Goal: Information Seeking & Learning: Learn about a topic

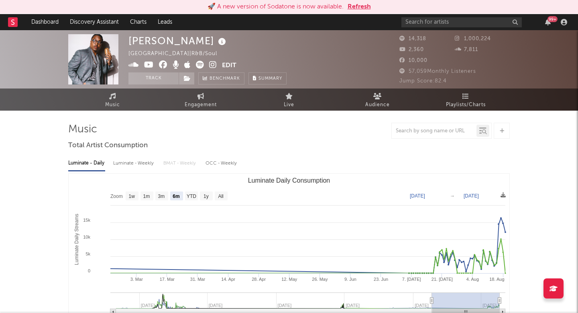
select select "6m"
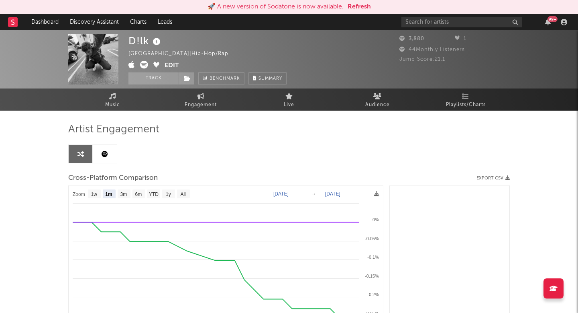
select select "1m"
click at [445, 24] on input "text" at bounding box center [462, 22] width 121 height 10
type input "[PERSON_NAME]"
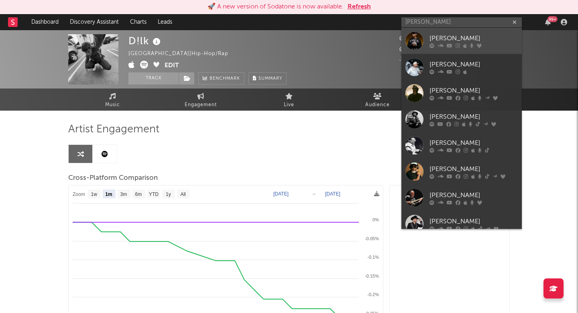
click at [447, 44] on icon at bounding box center [450, 45] width 6 height 5
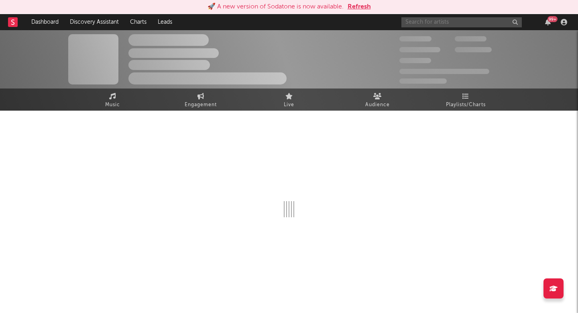
click at [436, 19] on input "text" at bounding box center [462, 22] width 121 height 10
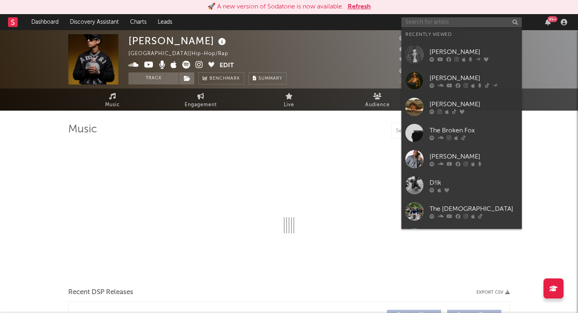
select select "6m"
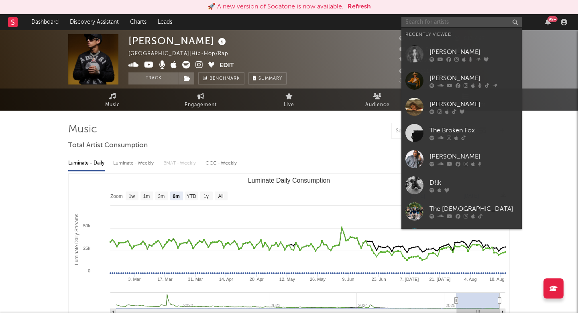
select select "6m"
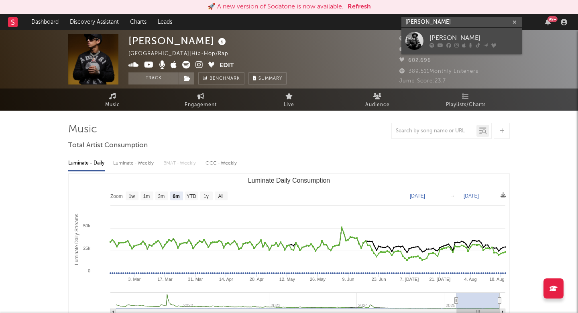
type input "[PERSON_NAME]"
click at [435, 33] on link "[PERSON_NAME]" at bounding box center [462, 41] width 121 height 26
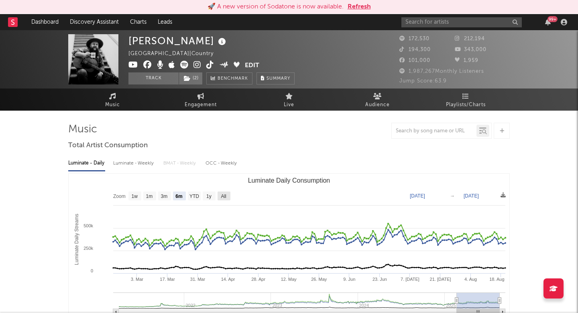
click at [228, 193] on rect "Luminate Daily Consumption" at bounding box center [224, 195] width 13 height 9
select select "All"
type input "[DATE]"
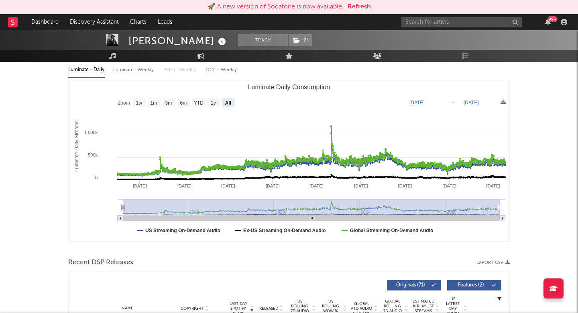
scroll to position [127, 0]
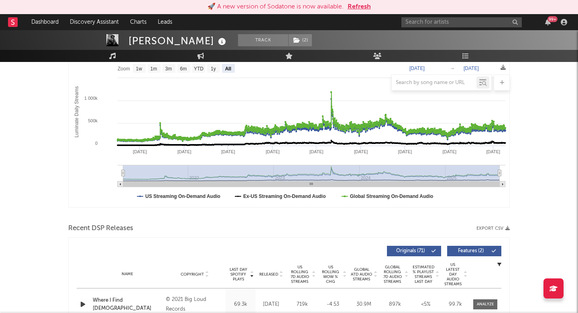
click at [269, 272] on span "Released" at bounding box center [268, 274] width 19 height 5
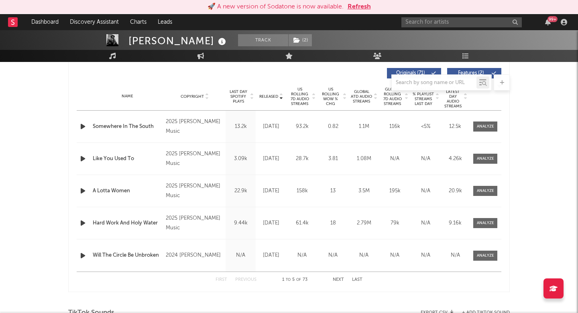
scroll to position [304, 0]
click at [486, 223] on div at bounding box center [485, 223] width 17 height 6
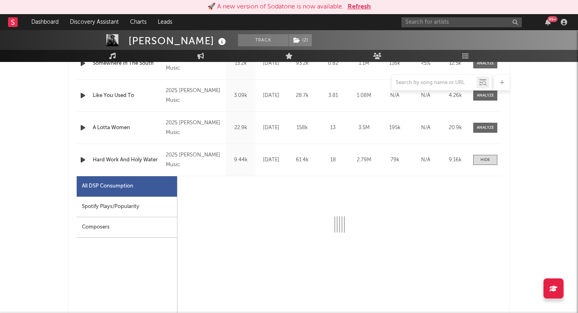
scroll to position [373, 0]
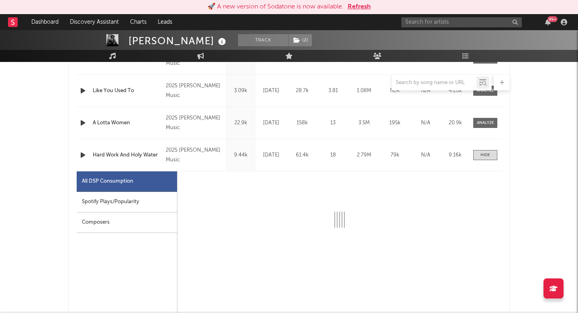
select select "6m"
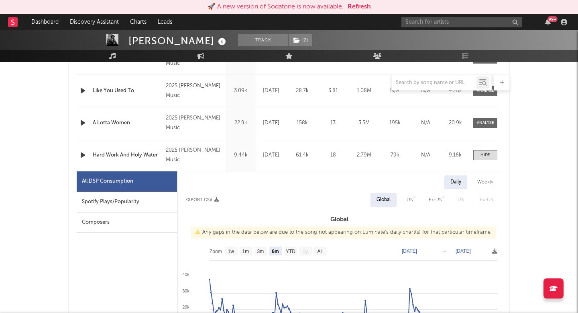
click at [409, 196] on div "US" at bounding box center [410, 200] width 6 height 10
select select "6m"
click at [481, 179] on div "Weekly" at bounding box center [486, 182] width 28 height 14
select select "6m"
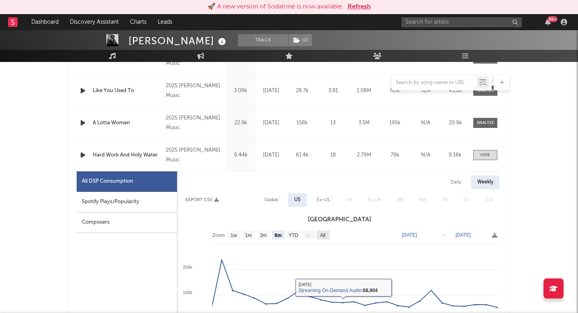
click at [321, 234] on text "All" at bounding box center [322, 235] width 5 height 6
select select "All"
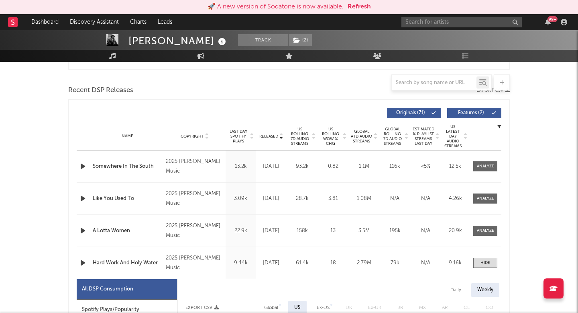
scroll to position [264, 0]
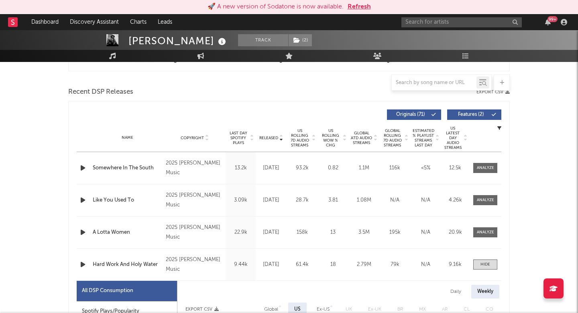
click at [469, 110] on button "Features ( 2 )" at bounding box center [474, 114] width 54 height 10
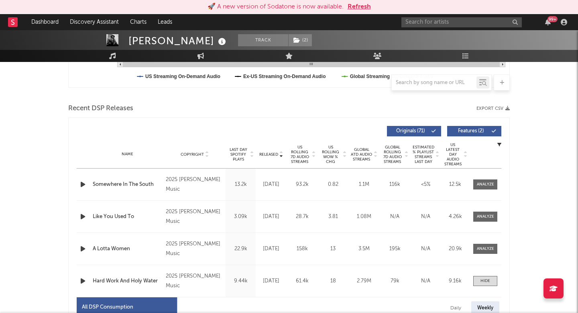
scroll to position [244, 0]
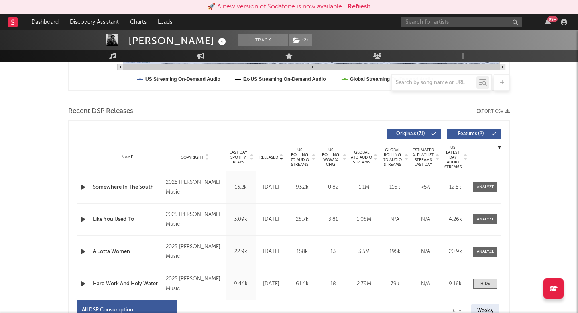
click at [500, 147] on icon "button" at bounding box center [500, 147] width 4 height 4
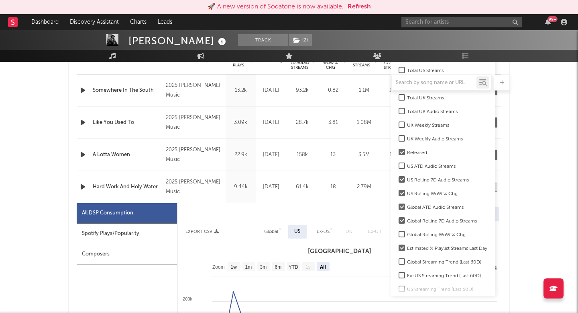
scroll to position [105, 0]
click at [403, 163] on div at bounding box center [402, 166] width 6 height 6
click at [399, 163] on input "US ATD Audio Streams" at bounding box center [399, 167] width 0 height 10
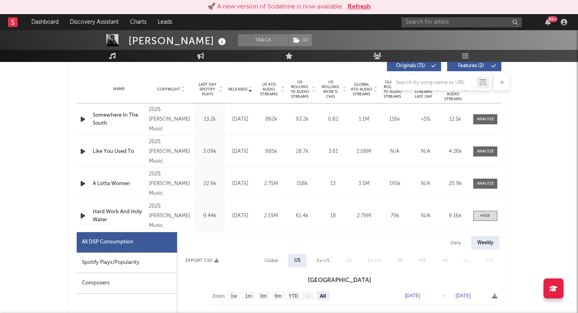
scroll to position [311, 0]
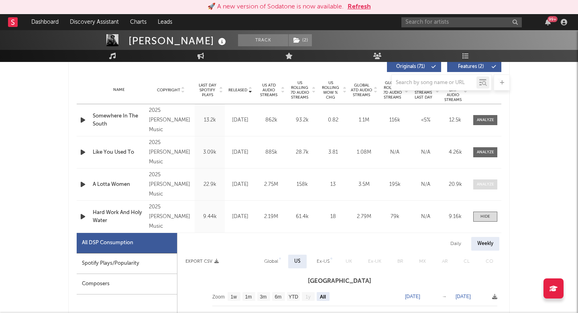
click at [478, 186] on div at bounding box center [485, 184] width 17 height 6
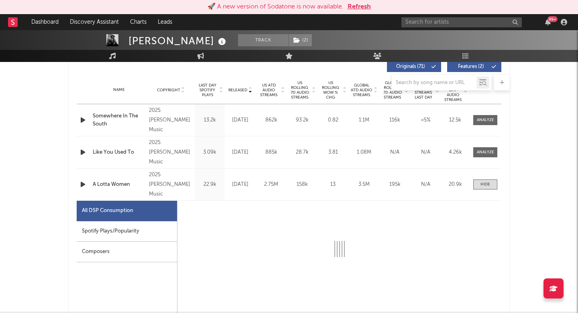
select select "1w"
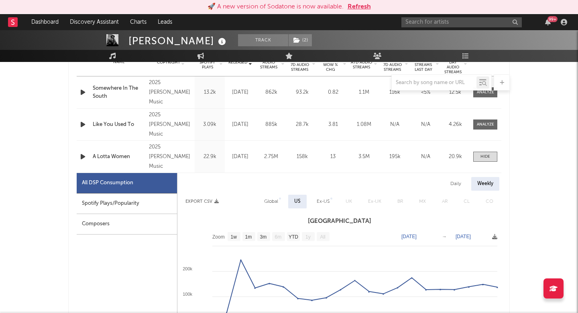
scroll to position [339, 0]
click at [491, 125] on div at bounding box center [485, 125] width 17 height 6
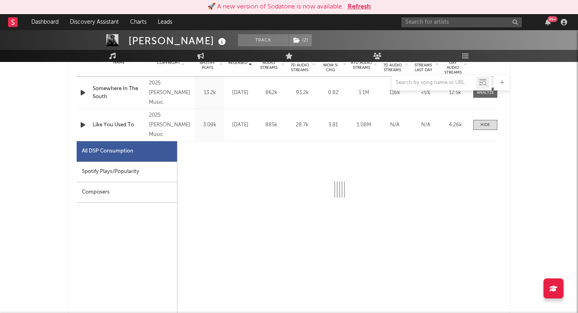
select select "1w"
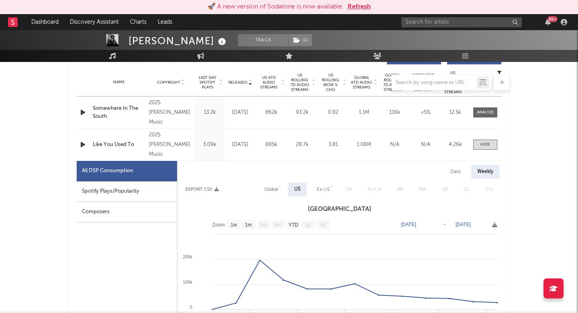
scroll to position [302, 0]
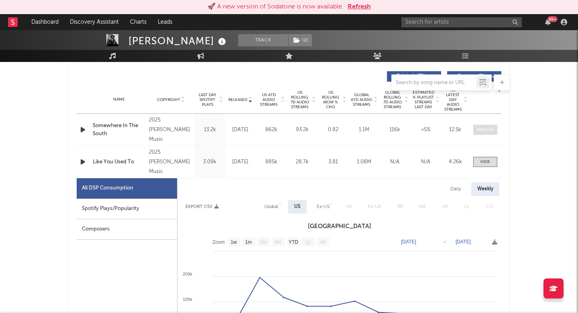
click at [482, 126] on span at bounding box center [486, 130] width 24 height 10
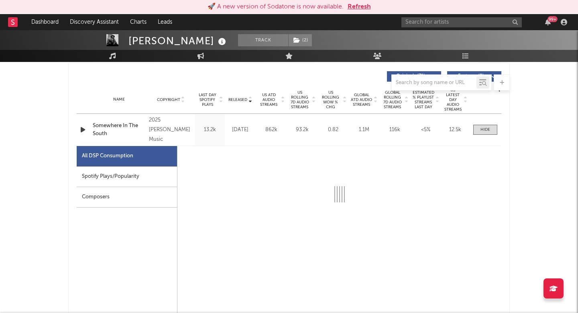
select select "1w"
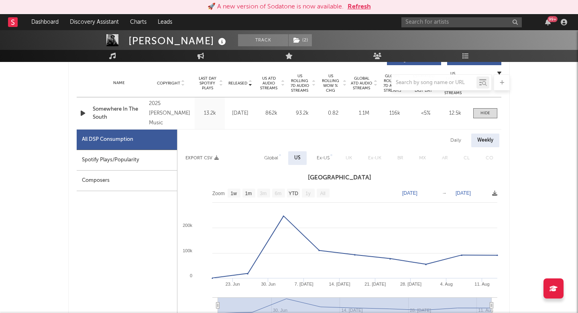
scroll to position [329, 0]
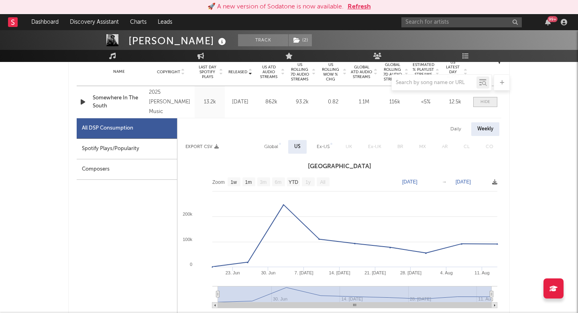
click at [483, 102] on div at bounding box center [486, 102] width 10 height 6
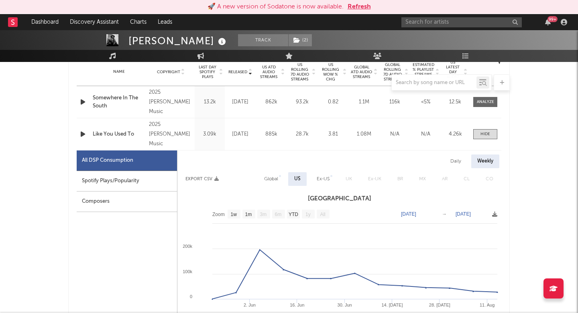
click at [249, 70] on icon at bounding box center [250, 70] width 4 height 3
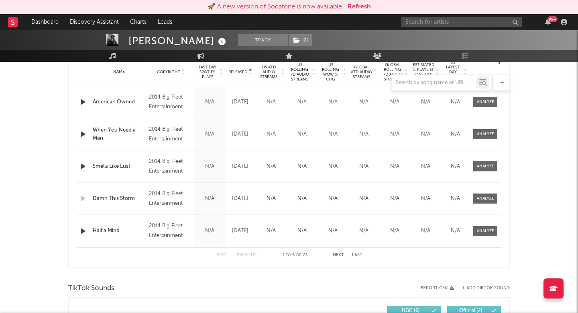
click at [265, 67] on span "US ATD Audio Streams" at bounding box center [269, 72] width 22 height 14
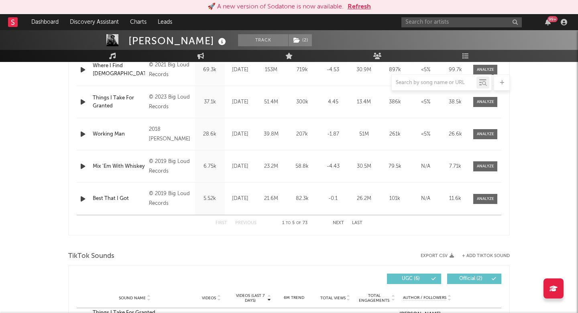
scroll to position [362, 0]
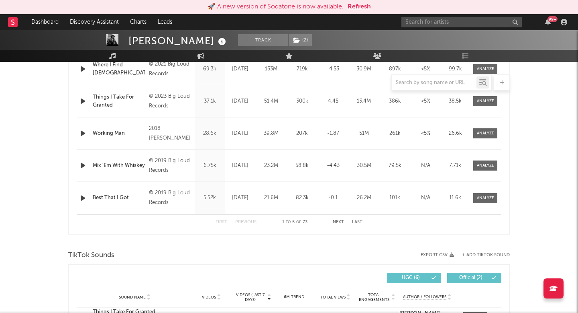
click at [335, 219] on div "First Previous 1 to 5 of 73 Next Last" at bounding box center [289, 222] width 147 height 16
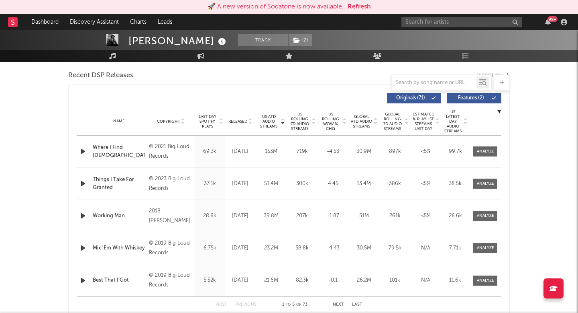
scroll to position [263, 0]
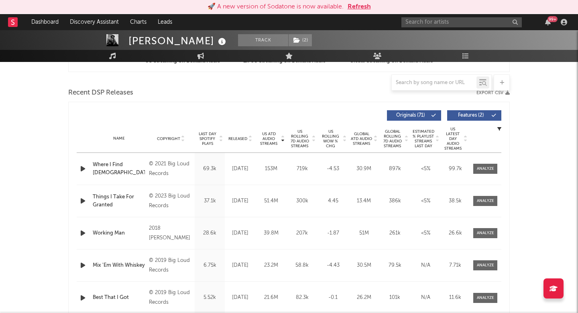
click at [237, 136] on span "Released" at bounding box center [238, 138] width 19 height 5
select select "1w"
select select "6m"
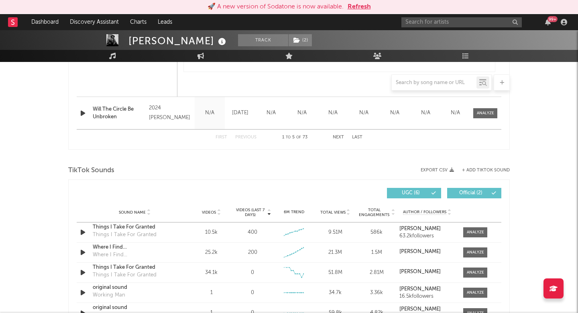
click at [341, 137] on button "Next" at bounding box center [338, 137] width 11 height 4
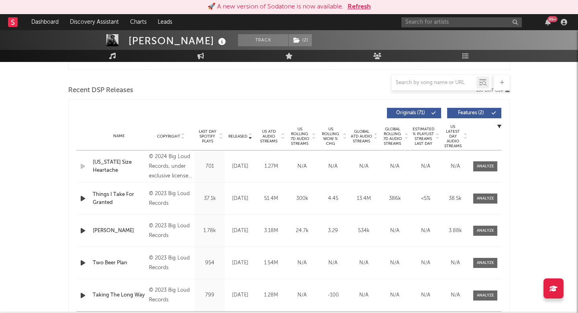
scroll to position [268, 0]
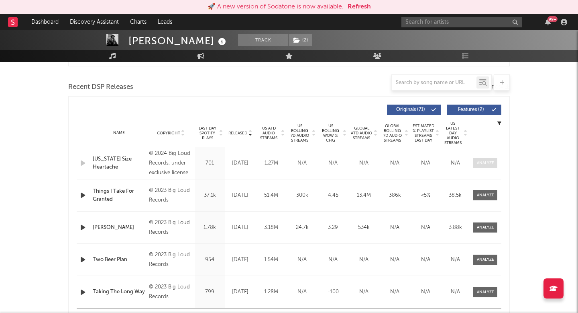
click at [490, 159] on span at bounding box center [486, 163] width 24 height 10
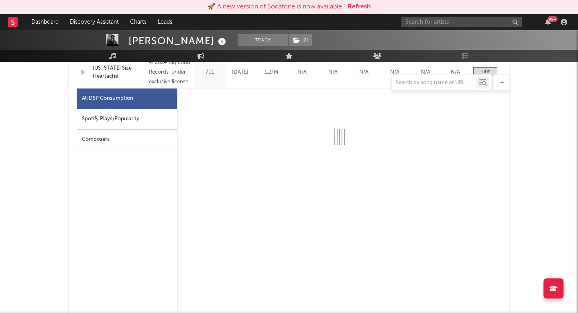
scroll to position [357, 0]
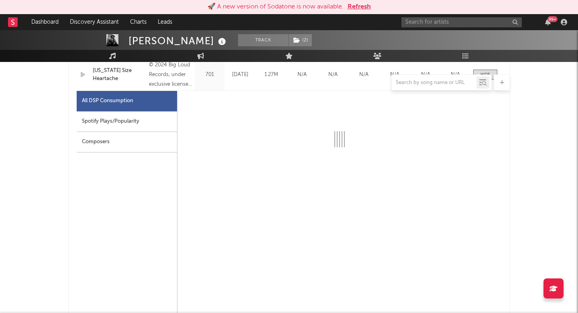
select select "6m"
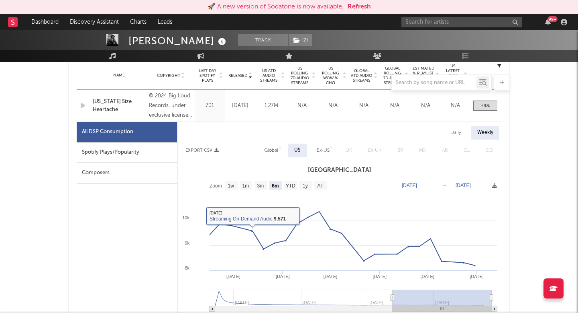
scroll to position [318, 0]
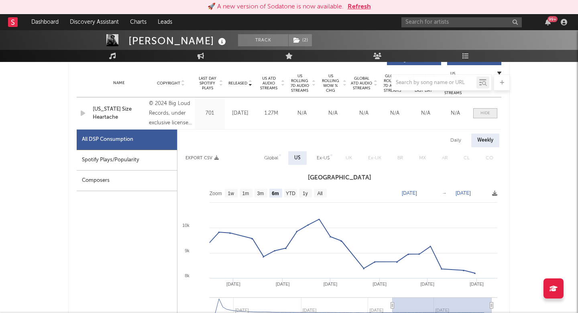
click at [495, 113] on span at bounding box center [486, 113] width 24 height 10
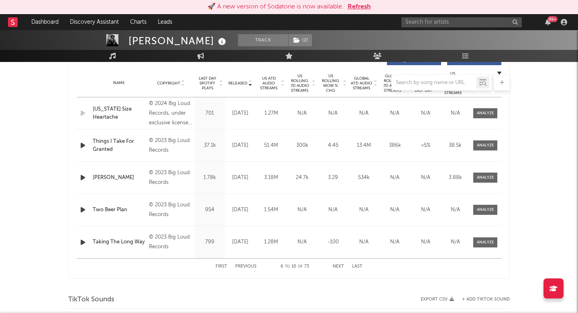
scroll to position [321, 0]
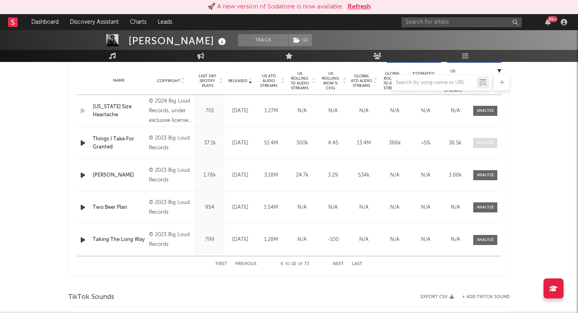
click at [481, 141] on div at bounding box center [485, 143] width 17 height 6
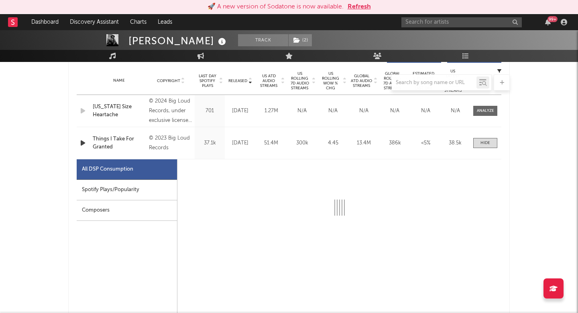
select select "6m"
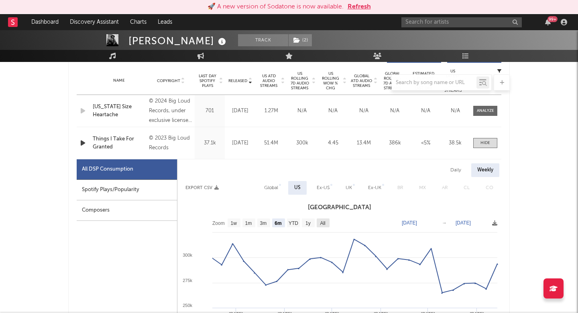
click at [325, 225] on text "All" at bounding box center [322, 223] width 5 height 6
select select "All"
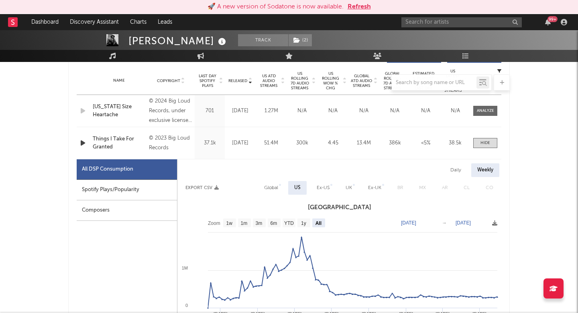
click at [458, 168] on div "Daily" at bounding box center [456, 170] width 23 height 14
select select "All"
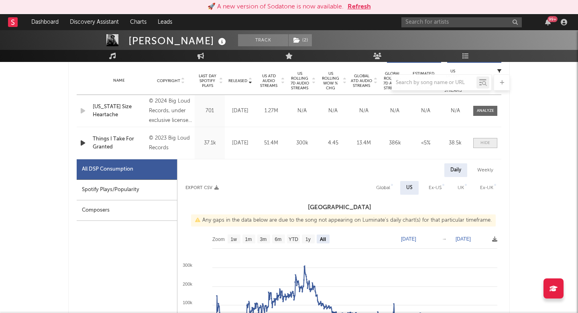
click at [485, 143] on div at bounding box center [486, 143] width 10 height 6
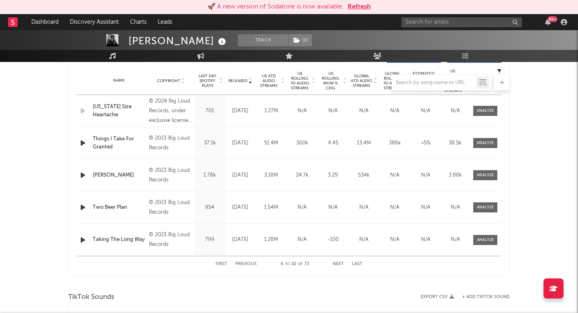
click at [239, 77] on div at bounding box center [289, 82] width 442 height 16
click at [239, 82] on div at bounding box center [289, 82] width 442 height 16
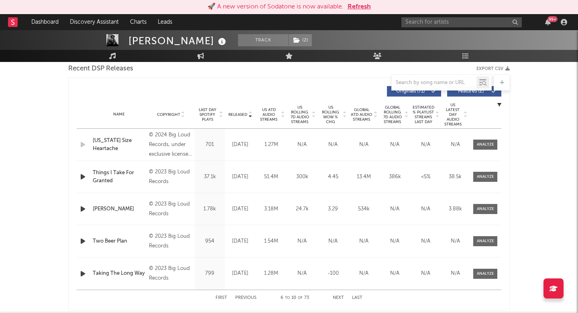
scroll to position [277, 0]
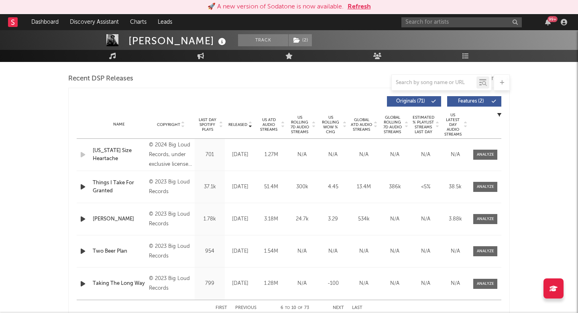
click at [240, 123] on span "Released" at bounding box center [238, 124] width 19 height 5
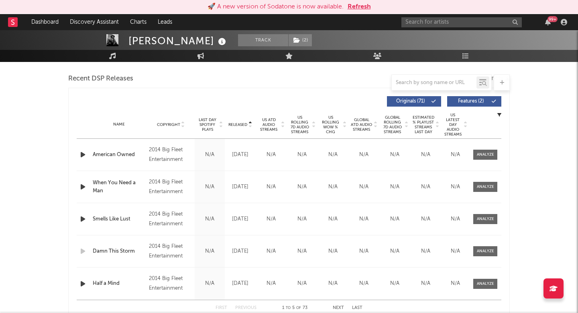
click at [240, 123] on span "Released" at bounding box center [238, 124] width 19 height 5
select select "1w"
select select "6m"
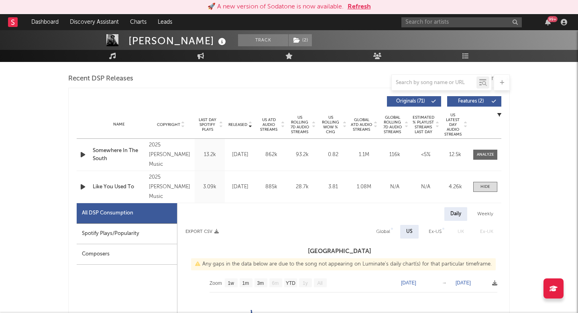
click at [240, 123] on span "Released" at bounding box center [238, 124] width 19 height 5
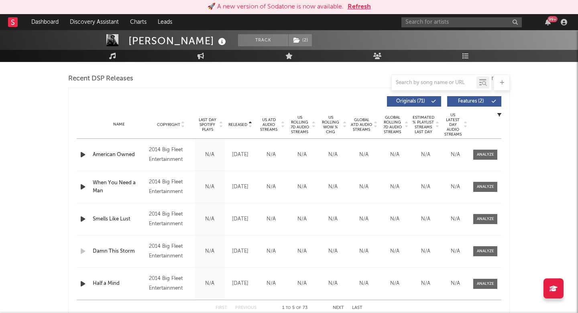
click at [240, 123] on span "Released" at bounding box center [238, 124] width 19 height 5
select select "1w"
select select "6m"
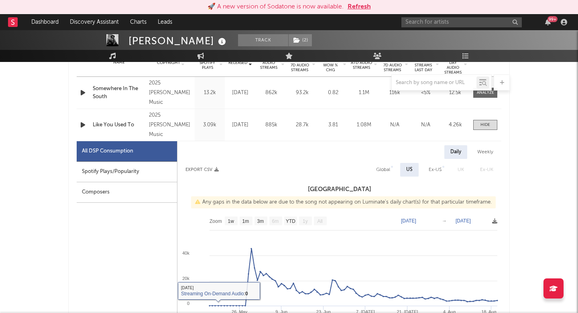
scroll to position [335, 0]
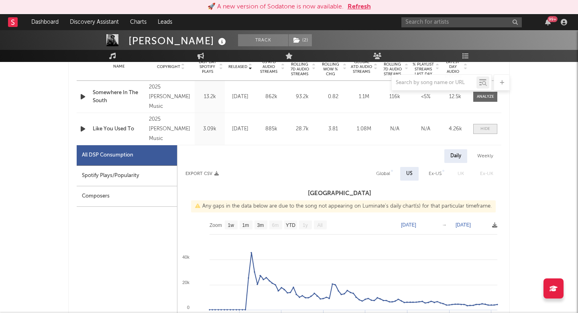
click at [494, 133] on span at bounding box center [486, 129] width 24 height 10
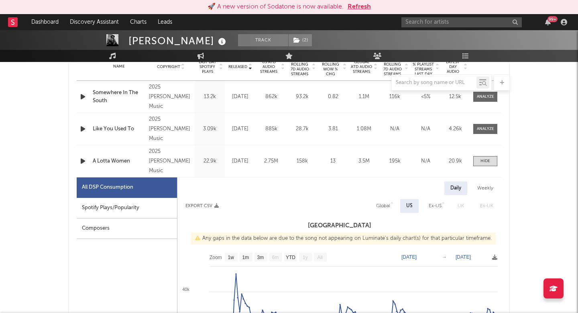
click at [489, 155] on div "Name A Lotta Women Copyright 2025 [PERSON_NAME] Music Label [PERSON_NAME] Music…" at bounding box center [289, 161] width 425 height 32
click at [489, 158] on div at bounding box center [486, 161] width 10 height 6
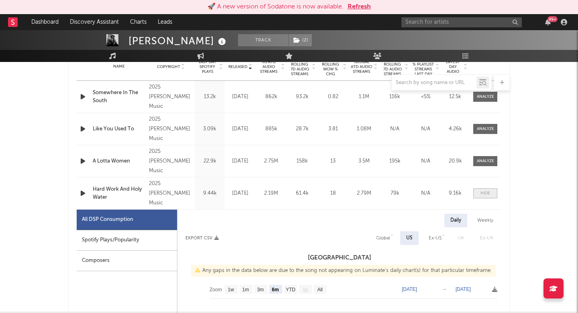
click at [487, 191] on div at bounding box center [486, 193] width 10 height 6
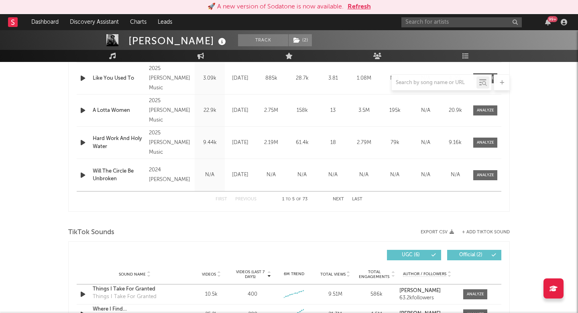
scroll to position [385, 0]
click at [341, 199] on button "Next" at bounding box center [338, 199] width 11 height 4
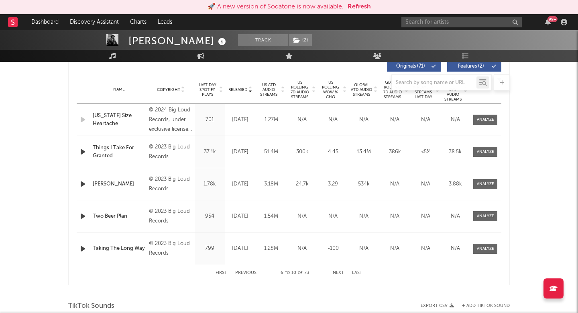
scroll to position [311, 0]
click at [341, 273] on button "Next" at bounding box center [338, 273] width 11 height 4
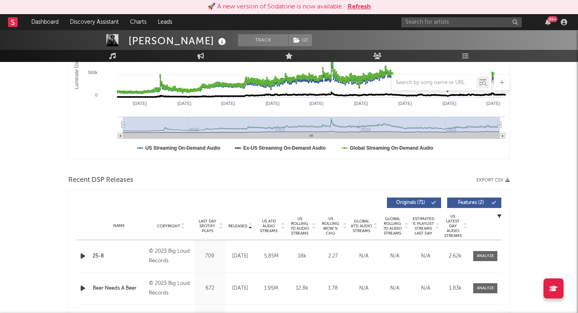
scroll to position [0, 0]
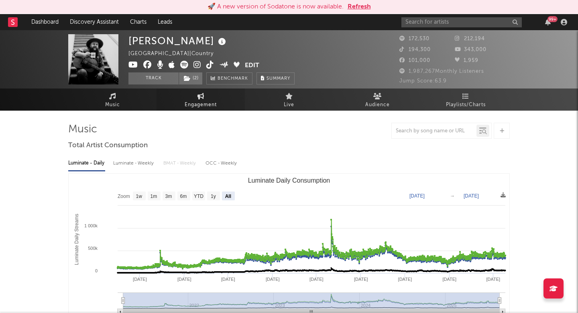
click at [206, 100] on span "Engagement" at bounding box center [201, 105] width 32 height 10
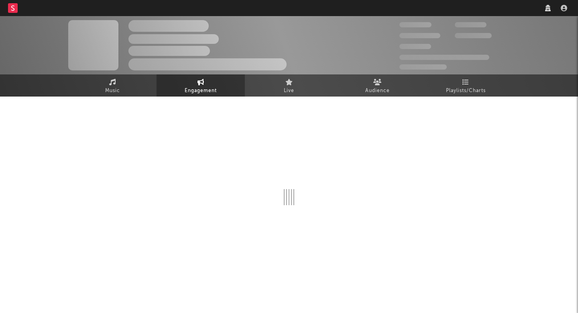
select select "1w"
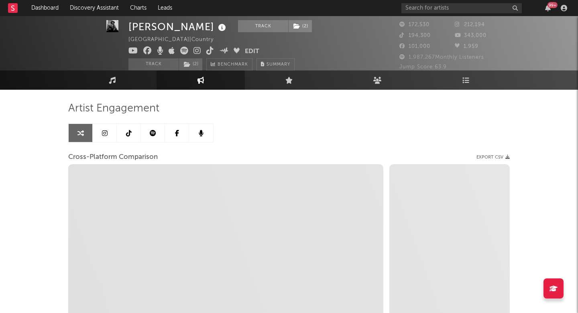
scroll to position [8, 0]
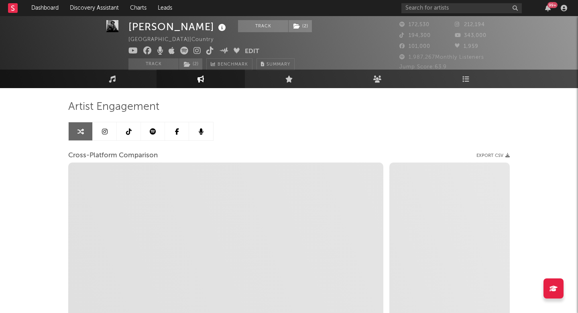
select select "1m"
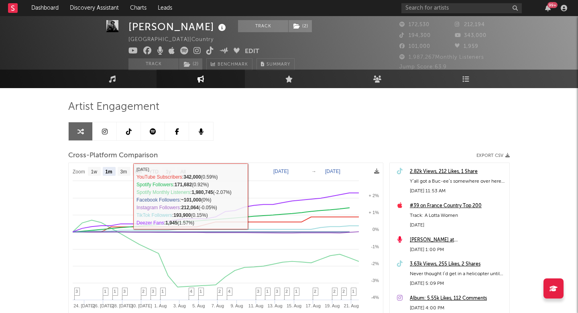
click at [227, 146] on div "Artist Engagement Cross-Platform Comparison Export CSV Zoom 1w 1m 3m 6m YTD 1y …" at bounding box center [289, 236] width 442 height 273
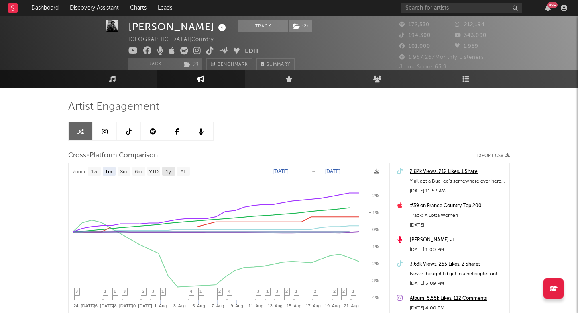
click at [165, 170] on rect at bounding box center [168, 171] width 13 height 9
select select "1y"
type input "2024-08-21"
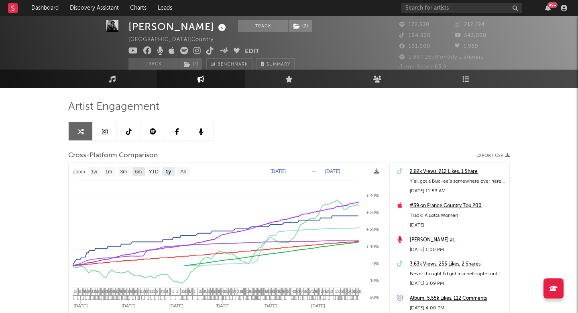
click at [138, 171] on text "6m" at bounding box center [138, 172] width 7 height 6
select select "6m"
type input "2025-02-21"
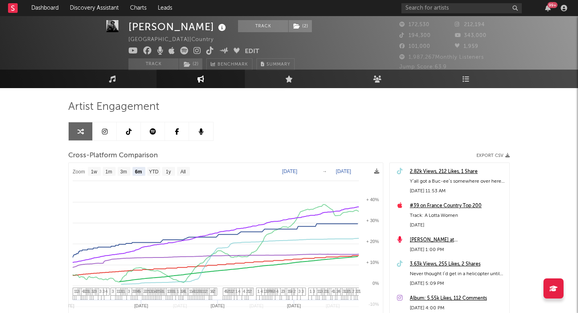
select select "6m"
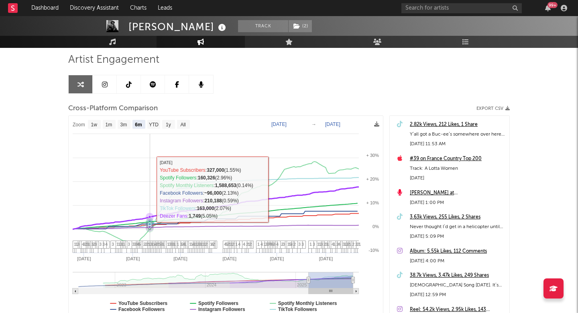
scroll to position [57, 0]
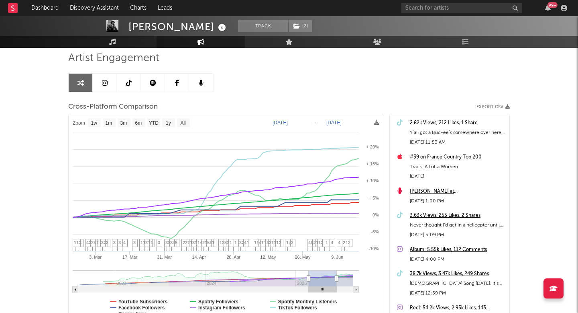
type input "2025-05-25"
select select "3m"
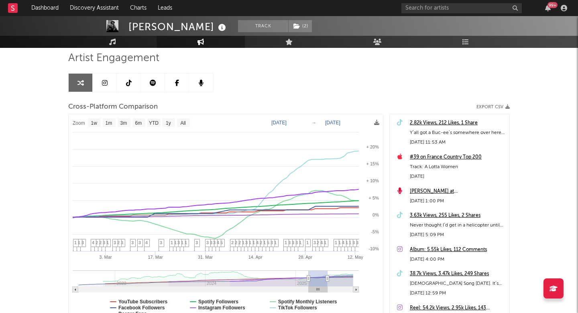
type input "2025-05-08"
drag, startPoint x: 353, startPoint y: 278, endPoint x: 327, endPoint y: 278, distance: 25.3
click at [327, 278] on icon at bounding box center [327, 278] width 3 height 6
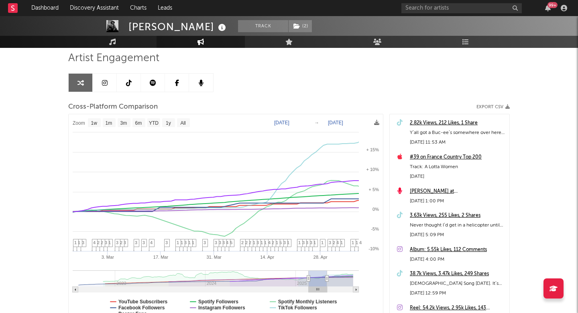
select select "1w"
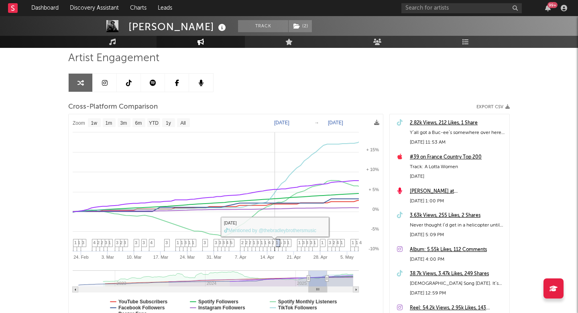
click at [264, 243] on span "1" at bounding box center [265, 242] width 2 height 5
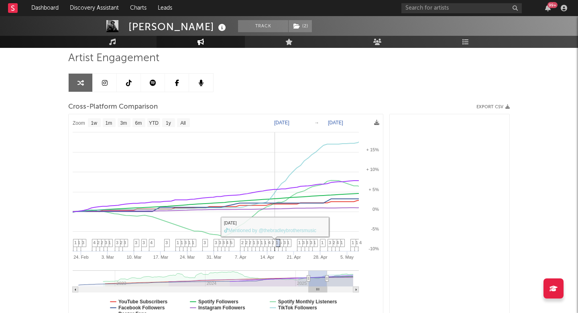
scroll to position [5768, 0]
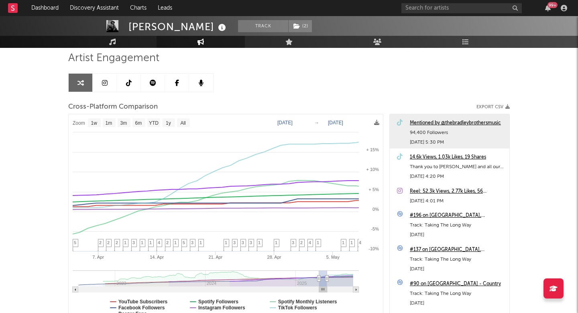
type input "2025-04-05"
drag, startPoint x: 309, startPoint y: 279, endPoint x: 319, endPoint y: 282, distance: 10.7
click at [319, 282] on g at bounding box center [216, 281] width 286 height 22
select select "1w"
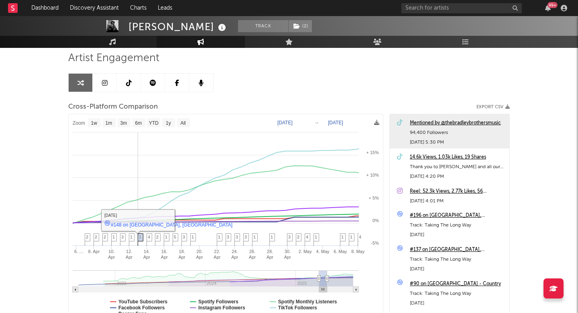
click at [141, 237] on span "1" at bounding box center [140, 236] width 2 height 5
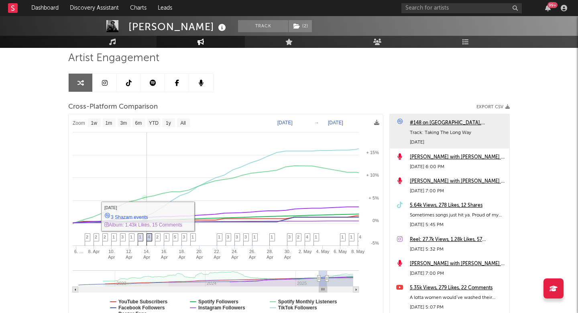
click at [149, 237] on span "4" at bounding box center [149, 236] width 2 height 5
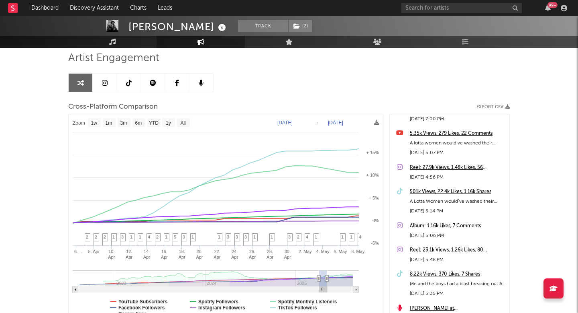
scroll to position [6142, 0]
click at [444, 193] on div "501k Views, 22.4k Likes, 1.16k Shares" at bounding box center [458, 191] width 96 height 10
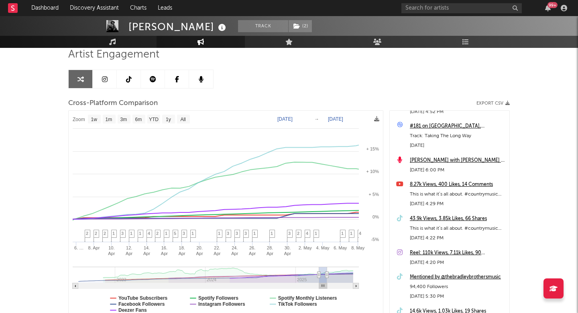
scroll to position [5584, 0]
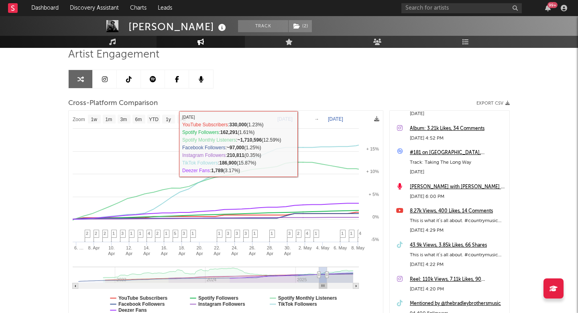
click at [118, 81] on link at bounding box center [129, 79] width 24 height 18
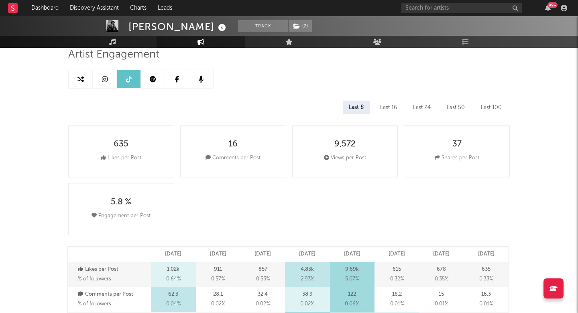
select select "6m"
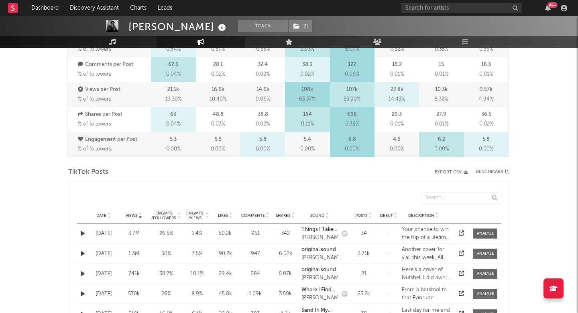
scroll to position [307, 0]
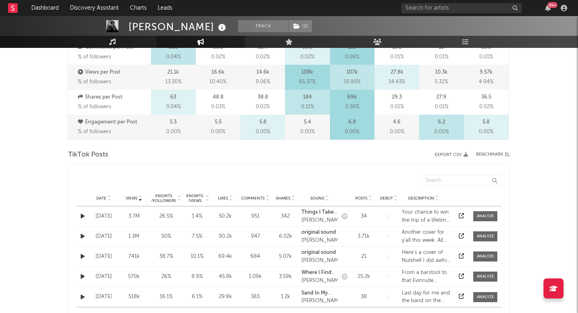
click at [464, 252] on div at bounding box center [462, 256] width 12 height 8
click at [462, 255] on icon at bounding box center [461, 255] width 5 height 5
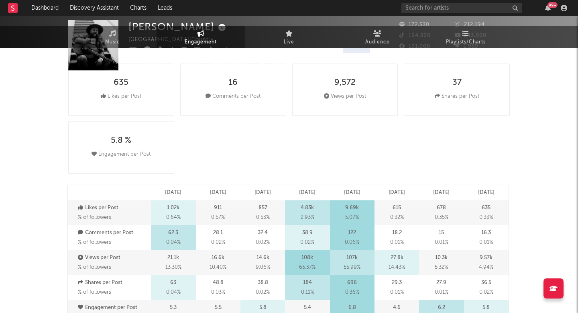
scroll to position [0, 0]
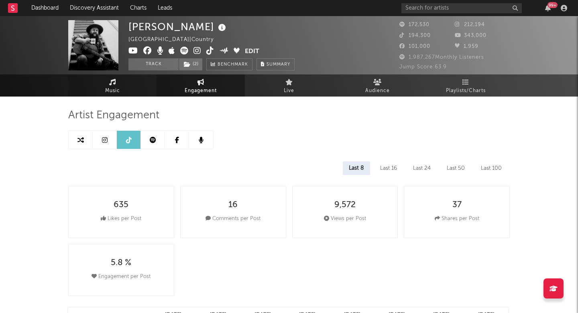
click at [150, 82] on link "Music" at bounding box center [112, 85] width 88 height 22
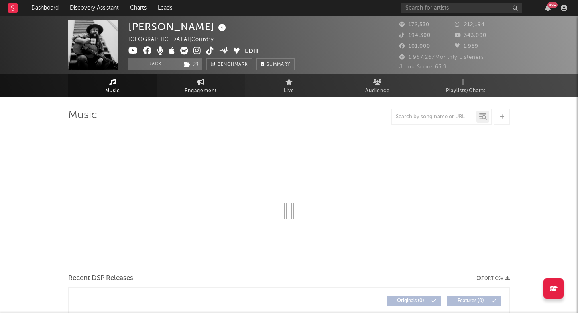
select select "6m"
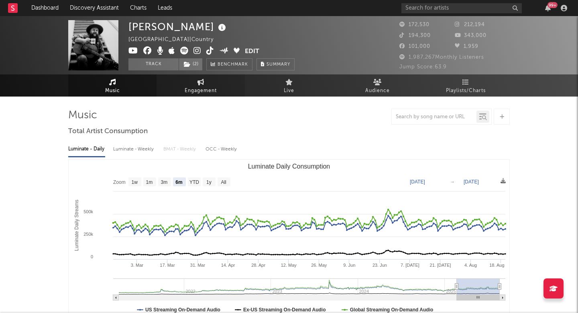
click at [179, 84] on link "Engagement" at bounding box center [201, 85] width 88 height 22
select select "1w"
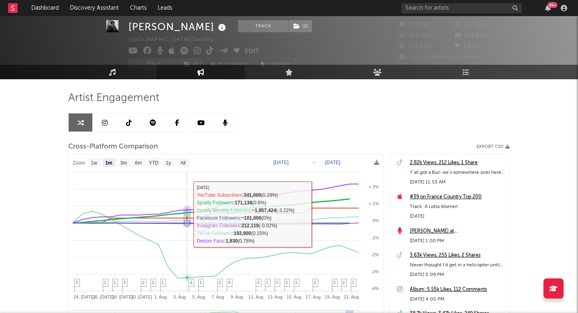
scroll to position [19, 0]
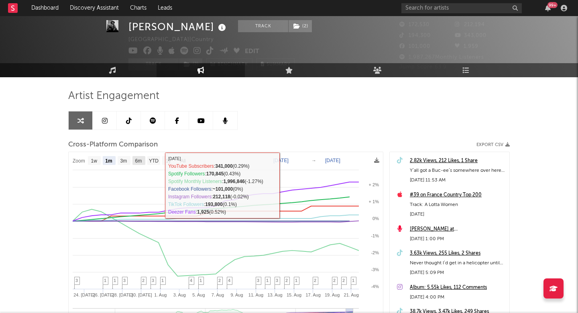
click at [137, 159] on text "6m" at bounding box center [138, 161] width 7 height 6
select select "6m"
type input "2025-02-21"
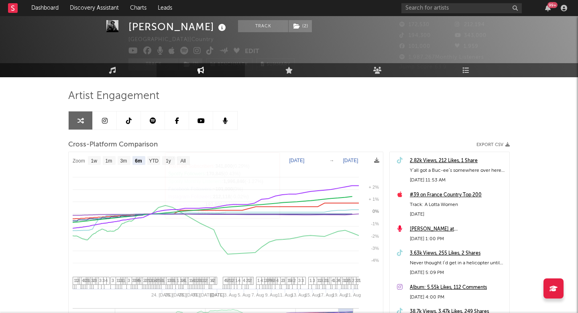
select select "6m"
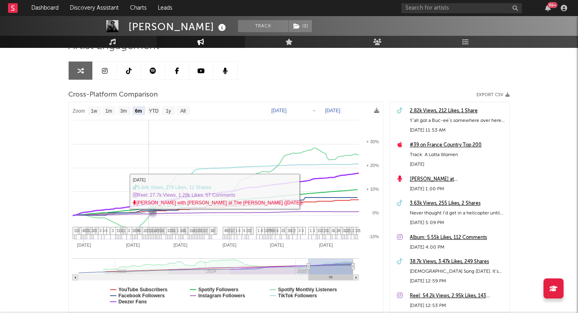
scroll to position [68, 0]
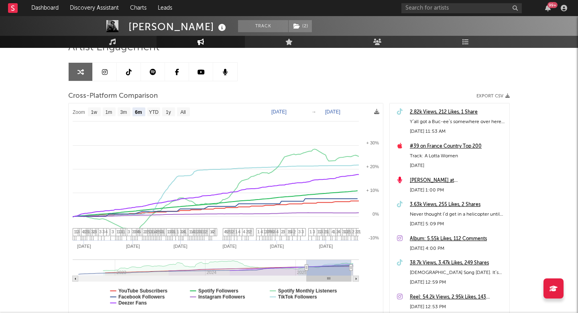
type input "2025-02-13"
type input "2025-08-13"
type input "2025-01-28"
type input "2025-07-28"
type input "2025-01-12"
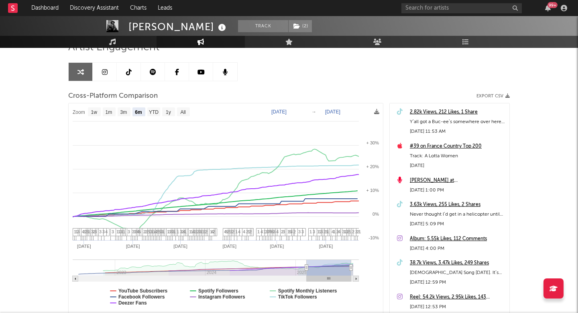
type input "2025-07-12"
type input "2024-12-31"
type input "2025-06-30"
type input "2024-12-18"
type input "2025-06-17"
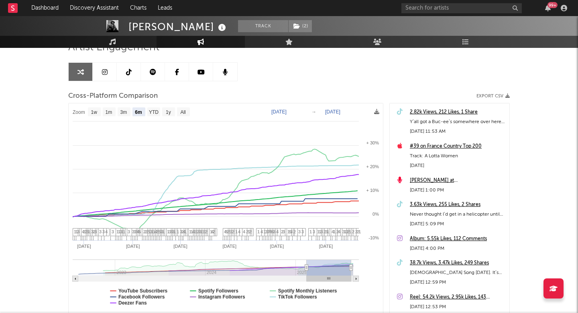
type input "2024-12-12"
type input "2025-06-11"
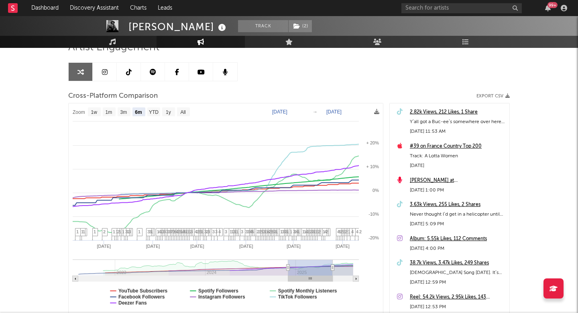
type input "2024-11-21"
type input "2025-05-21"
type input "2024-11-14"
type input "2025-05-14"
type input "2024-11-09"
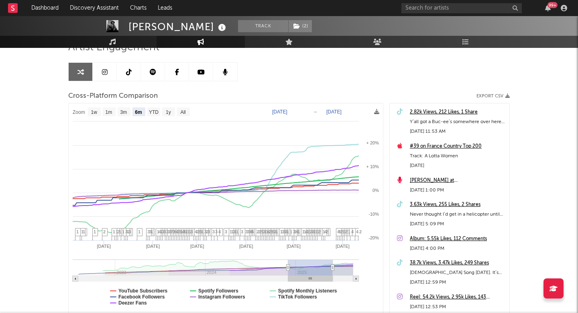
type input "2025-05-09"
type input "2024-11-06"
type input "2025-05-06"
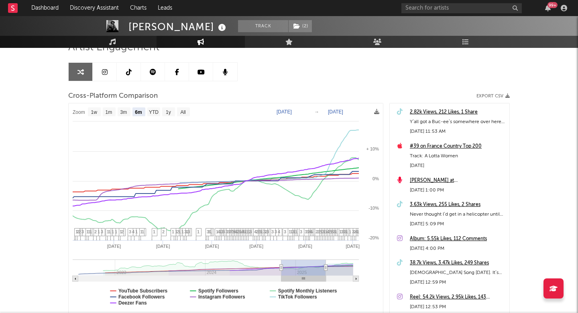
type input "2024-11-03"
type input "2025-05-03"
type input "2024-11-01"
type input "2025-05-01"
type input "2024-10-31"
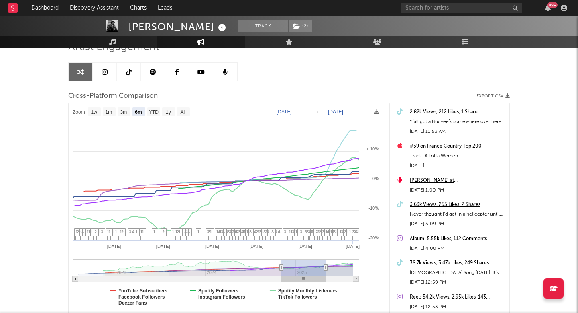
type input "2025-04-29"
type input "2024-10-29"
type input "2025-04-28"
type input "2024-10-26"
type input "2025-04-25"
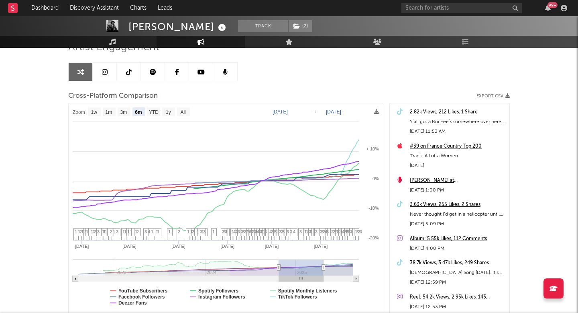
type input "2024-10-18"
type input "2025-04-16"
type input "2024-10-08"
type input "2025-04-07"
type input "2024-09-20"
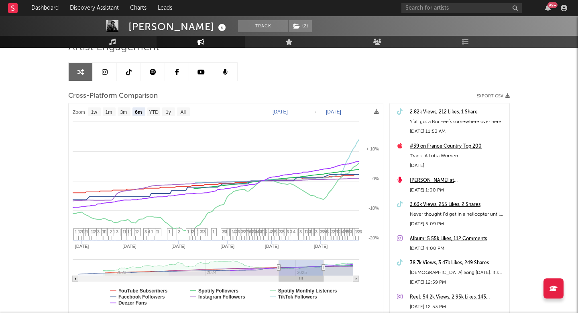
type input "2025-03-20"
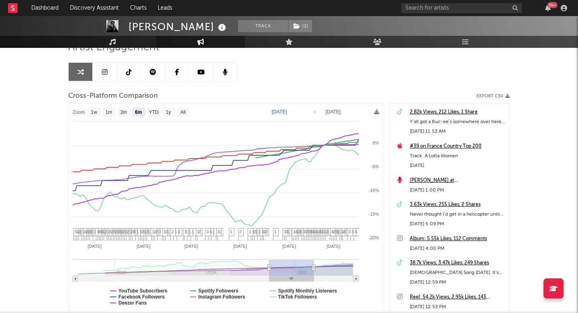
type input "2024-09-12"
type input "2025-03-12"
type input "2024-09-07"
type input "2025-03-07"
drag, startPoint x: 319, startPoint y: 277, endPoint x: 280, endPoint y: 276, distance: 39.4
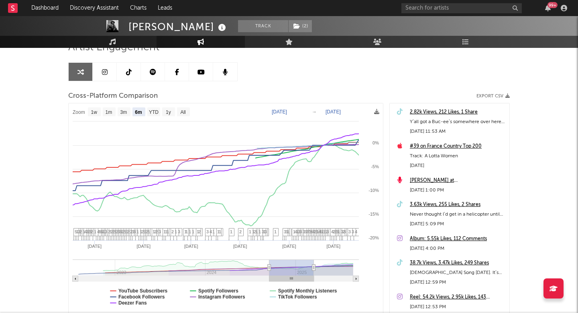
click at [280, 276] on rect at bounding box center [292, 279] width 45 height 6
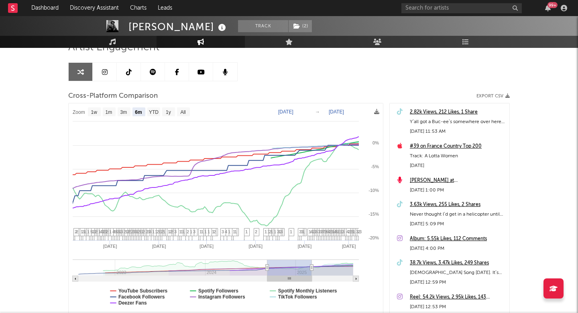
select select "6m"
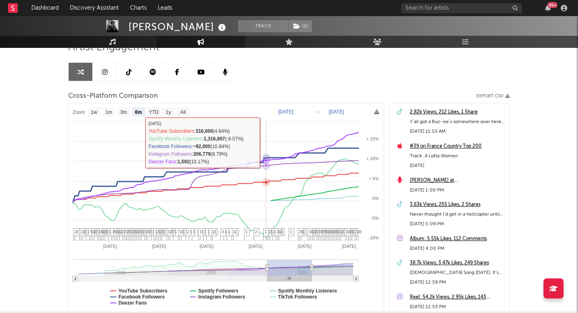
scroll to position [0, 0]
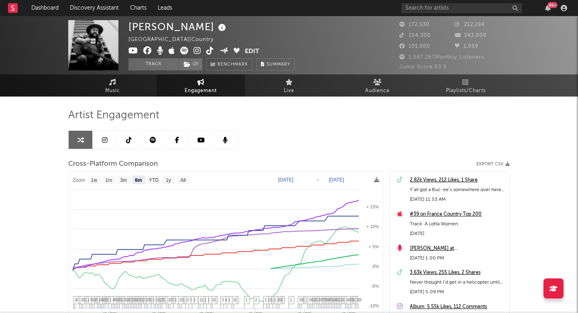
click at [135, 137] on link at bounding box center [129, 140] width 24 height 18
select select "6m"
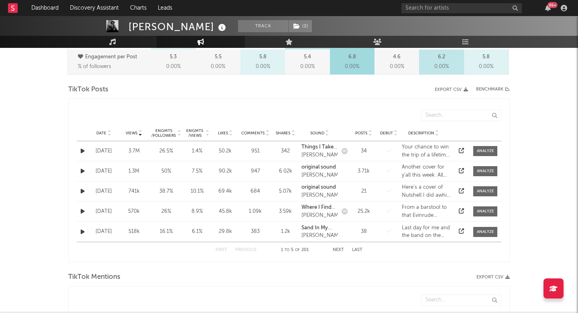
scroll to position [373, 0]
click at [100, 131] on span "Date" at bounding box center [101, 132] width 10 height 5
click at [133, 134] on span "Views" at bounding box center [132, 132] width 12 height 5
click at [341, 248] on button "Next" at bounding box center [338, 249] width 11 height 4
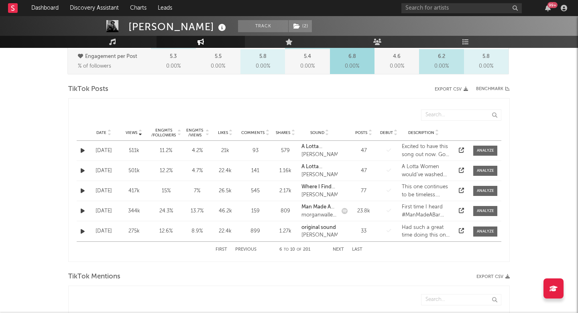
click at [264, 246] on div "First Previous 6 to 10 of 201 Next Last" at bounding box center [289, 249] width 147 height 16
click at [252, 250] on button "Previous" at bounding box center [245, 249] width 21 height 4
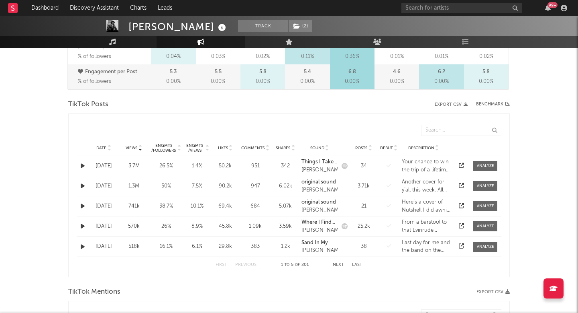
scroll to position [331, 0]
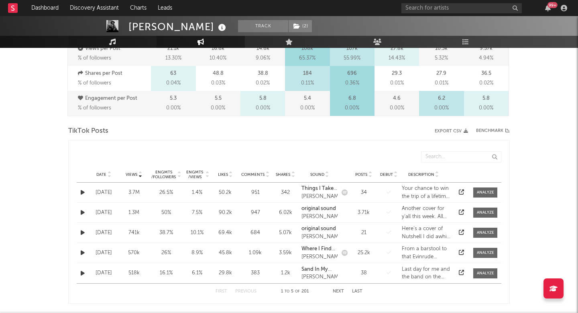
click at [116, 45] on link "Music" at bounding box center [112, 42] width 88 height 12
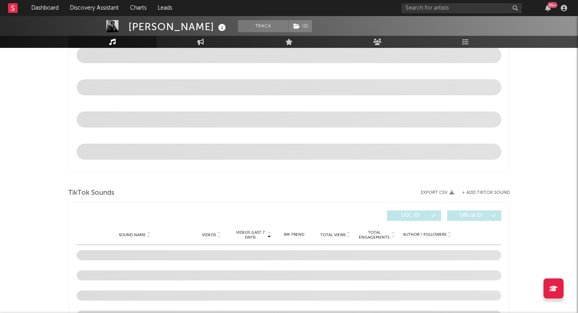
select select "6m"
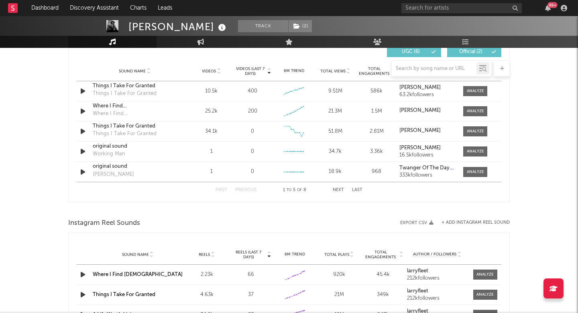
scroll to position [576, 0]
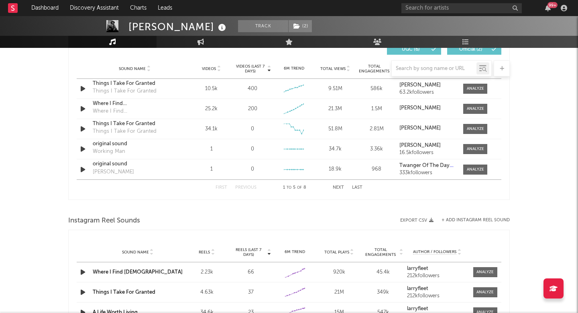
click at [212, 66] on div at bounding box center [289, 68] width 442 height 16
click at [212, 67] on div at bounding box center [289, 68] width 442 height 16
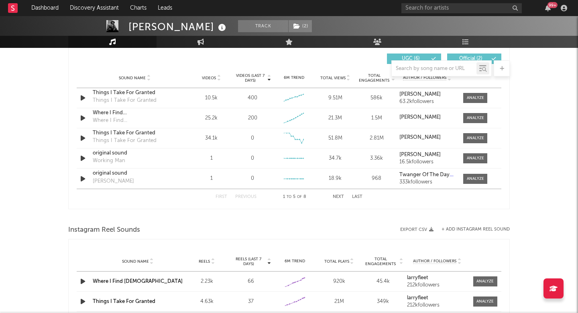
scroll to position [562, 0]
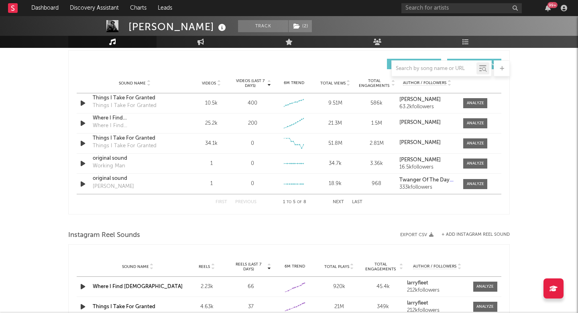
click at [210, 84] on span "Videos" at bounding box center [209, 83] width 14 height 5
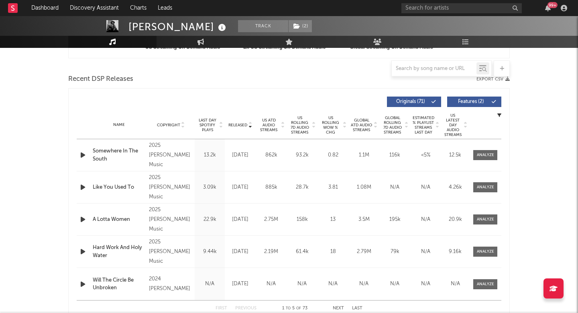
scroll to position [250, 0]
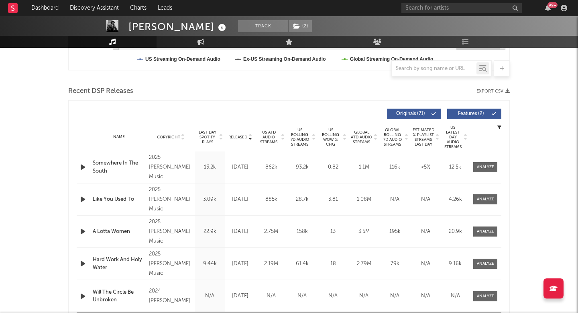
click at [268, 139] on span "US ATD Audio Streams" at bounding box center [269, 137] width 22 height 14
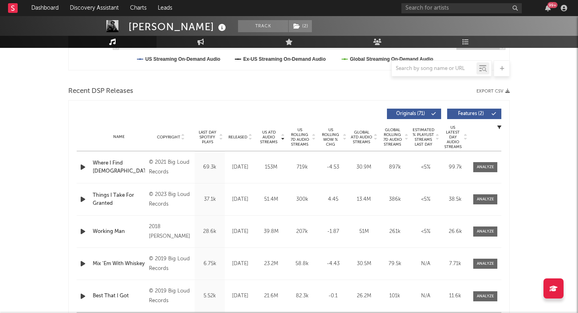
click at [303, 137] on span "US Rolling 7D Audio Streams" at bounding box center [300, 136] width 22 height 19
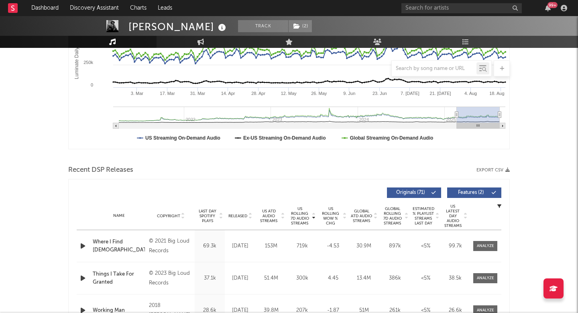
scroll to position [58, 0]
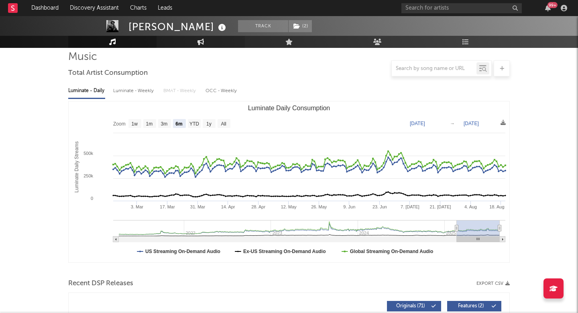
click at [210, 44] on link "Engagement" at bounding box center [201, 42] width 88 height 12
select select "1w"
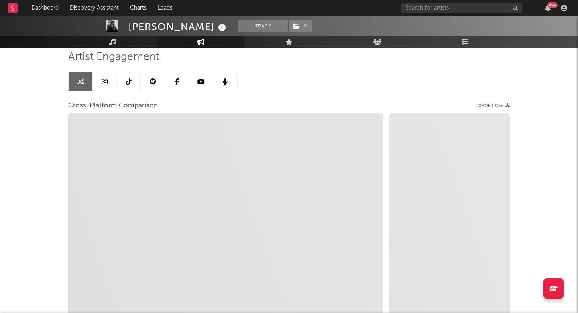
click at [116, 84] on link at bounding box center [105, 81] width 24 height 18
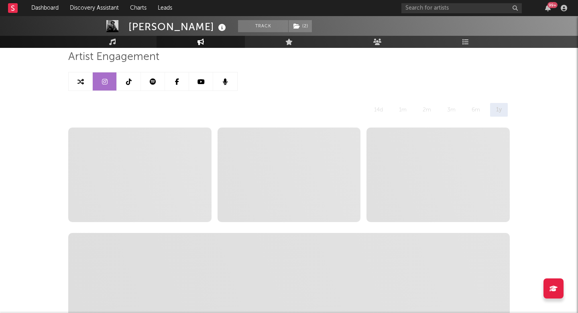
select select "6m"
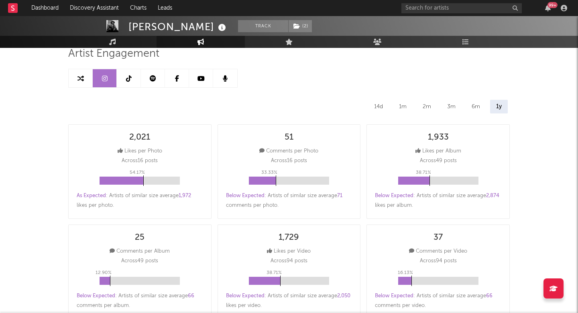
scroll to position [5, 0]
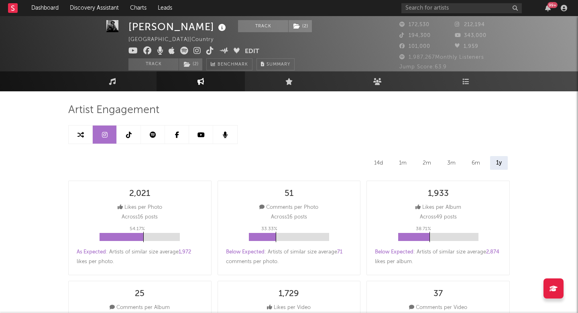
click at [136, 139] on link at bounding box center [129, 134] width 24 height 18
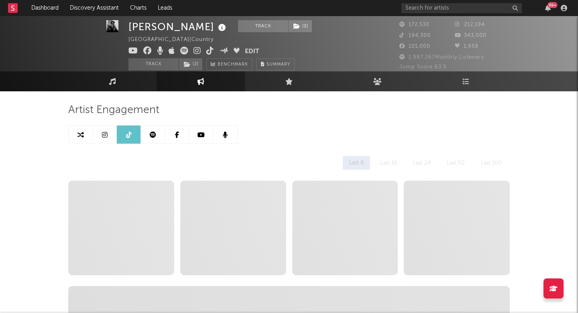
click at [153, 139] on link at bounding box center [153, 134] width 24 height 18
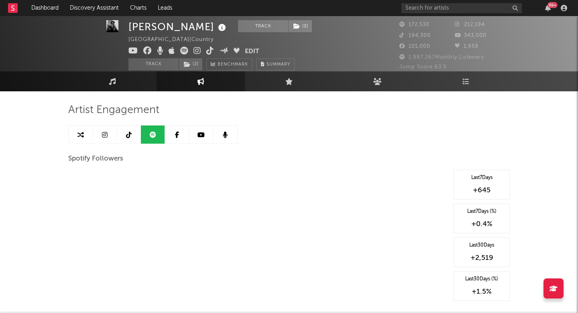
select select "6m"
select select "1w"
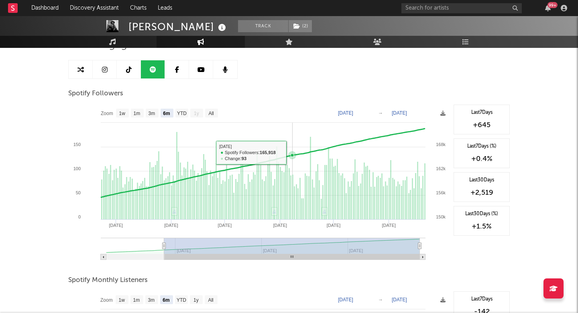
scroll to position [82, 0]
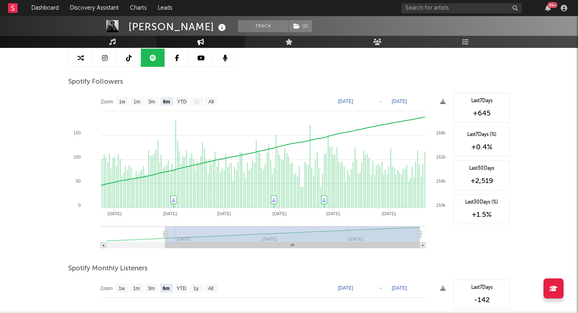
type input "[DATE]"
select select "3m"
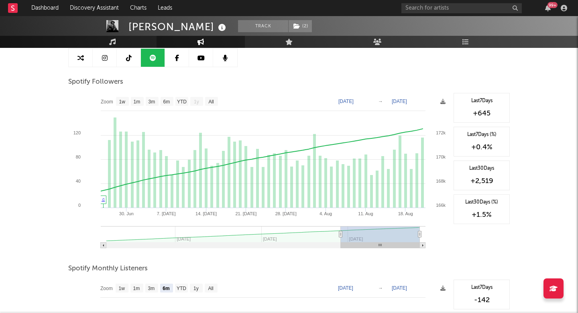
type input "2025-07-14"
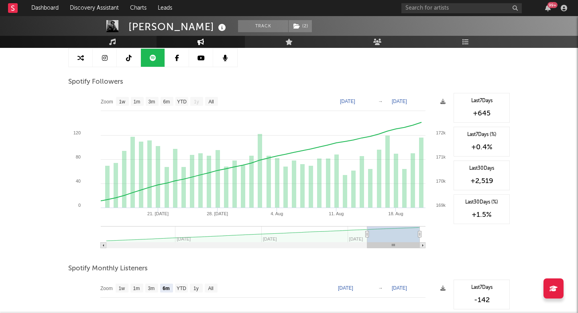
drag, startPoint x: 165, startPoint y: 234, endPoint x: 368, endPoint y: 247, distance: 202.5
click at [368, 247] on icon "Created with Highcharts 10.3.3 21. Jul 4. Aug 18. Aug 28. Jul 11. Aug Mar '25 M…" at bounding box center [259, 173] width 382 height 161
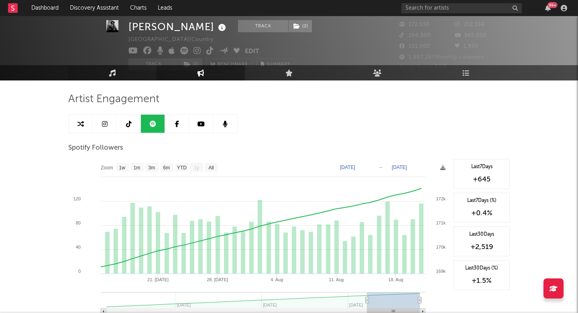
click at [112, 71] on icon at bounding box center [112, 72] width 7 height 7
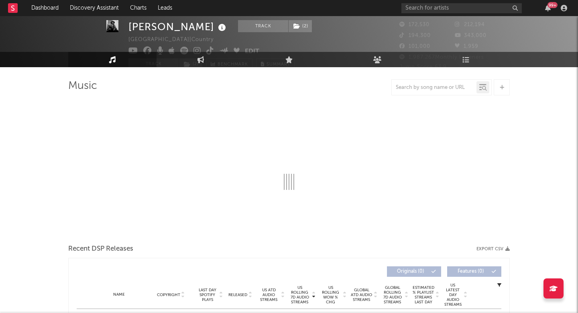
select select "6m"
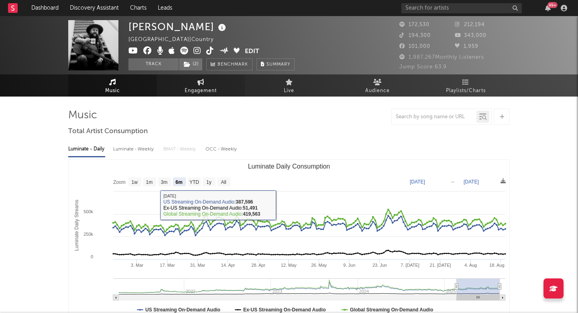
click at [194, 86] on span "Engagement" at bounding box center [201, 91] width 32 height 10
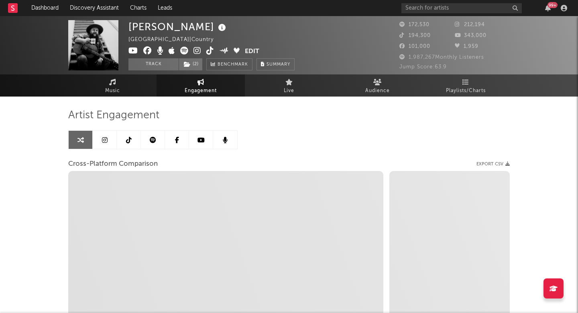
select select "1w"
select select "1m"
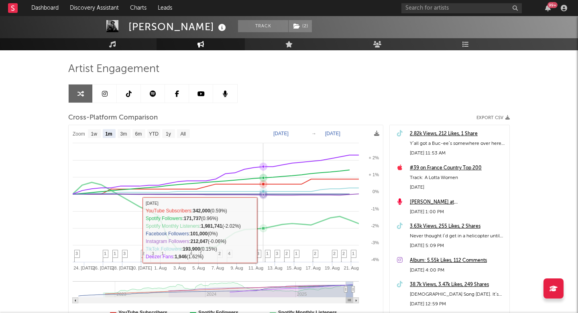
scroll to position [44, 0]
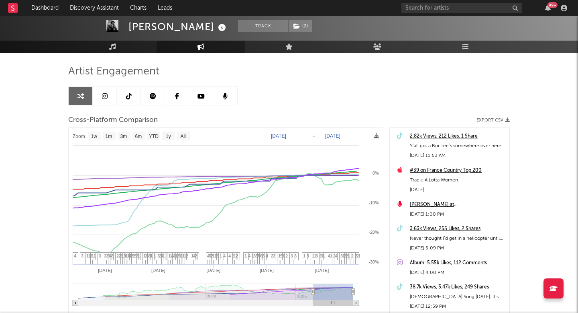
type input "2025-03-12"
select select "6m"
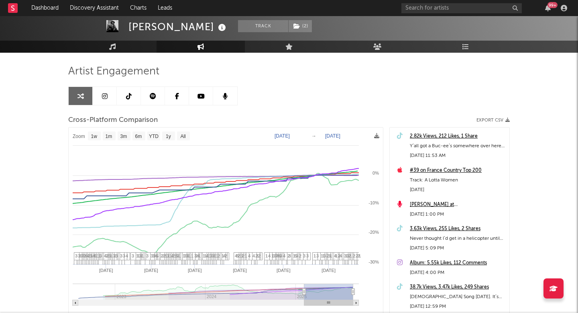
drag, startPoint x: 345, startPoint y: 290, endPoint x: 300, endPoint y: 288, distance: 45.0
click at [303, 288] on icon at bounding box center [304, 291] width 3 height 6
type input "2025-01-15"
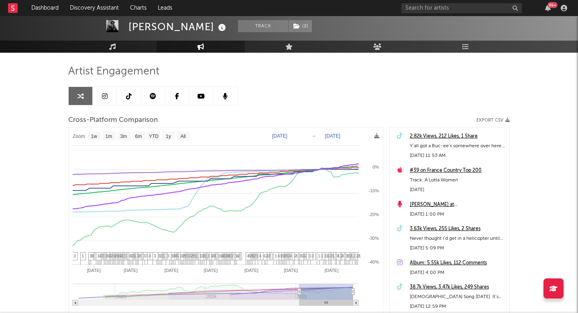
select select "1w"
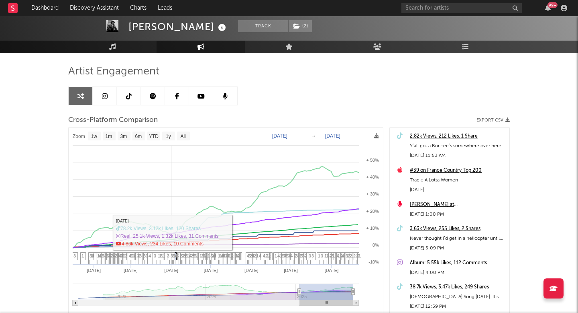
click at [176, 255] on span "3" at bounding box center [175, 255] width 2 height 5
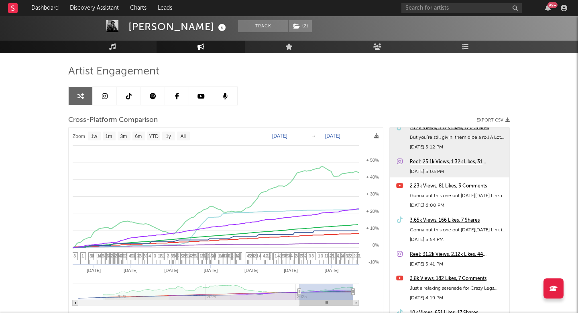
scroll to position [6719, 0]
click at [189, 47] on link "Engagement" at bounding box center [201, 47] width 88 height 12
click at [136, 94] on link at bounding box center [129, 96] width 24 height 18
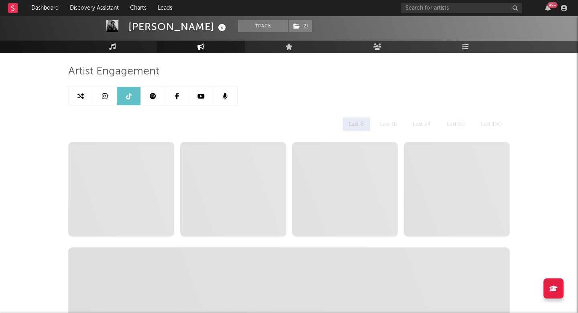
select select "6m"
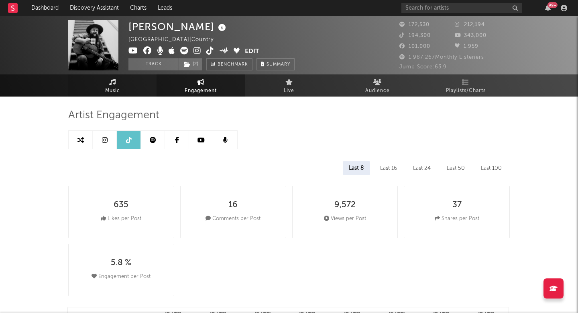
click at [115, 91] on span "Music" at bounding box center [112, 91] width 15 height 10
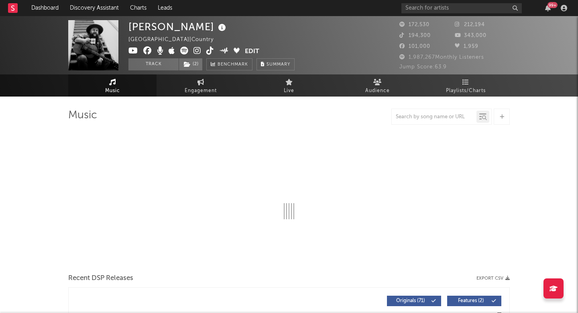
select select "6m"
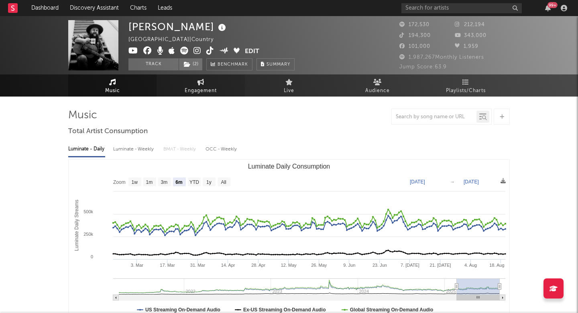
click at [200, 74] on link "Engagement" at bounding box center [201, 85] width 88 height 22
select select "1w"
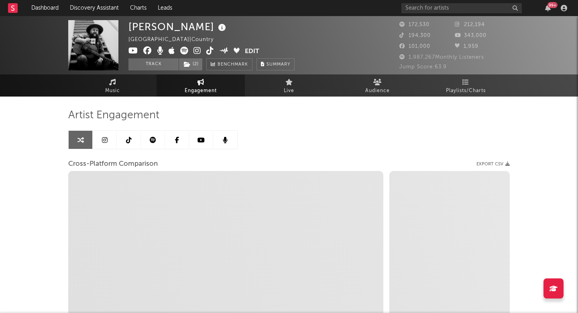
click at [187, 136] on link at bounding box center [177, 140] width 24 height 18
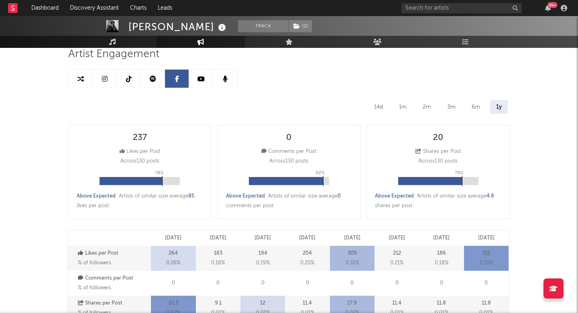
select select "6m"
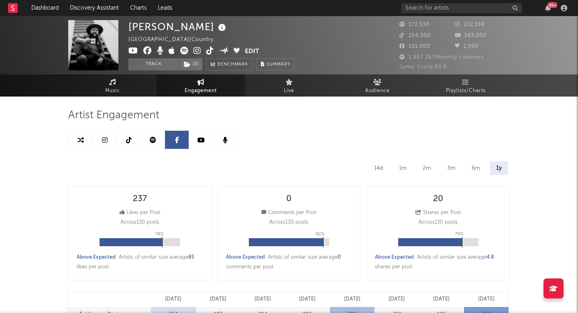
click at [376, 168] on div "14d" at bounding box center [378, 168] width 21 height 14
click at [147, 142] on link at bounding box center [153, 140] width 24 height 18
select select "6m"
select select "1w"
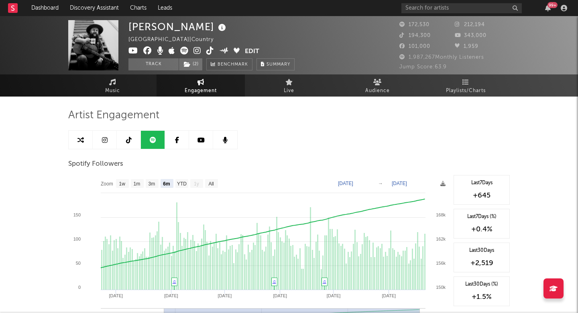
click at [133, 140] on link at bounding box center [129, 140] width 24 height 18
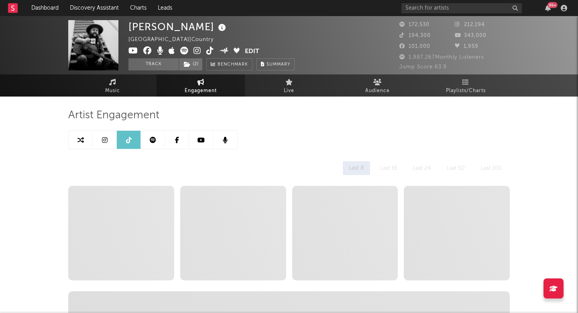
select select "6m"
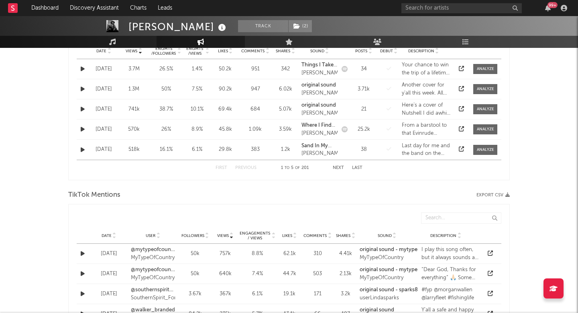
scroll to position [455, 0]
click at [106, 231] on div "Date" at bounding box center [109, 234] width 36 height 6
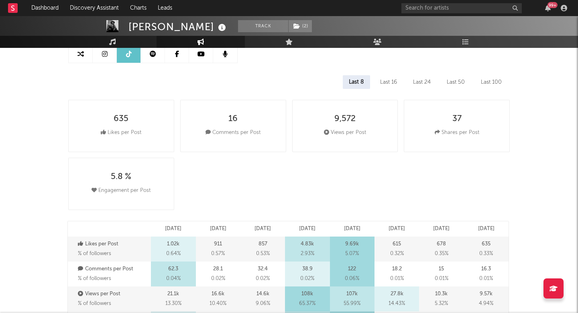
scroll to position [0, 0]
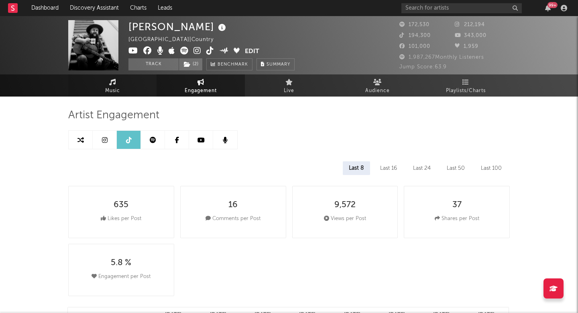
click at [131, 88] on link "Music" at bounding box center [112, 85] width 88 height 22
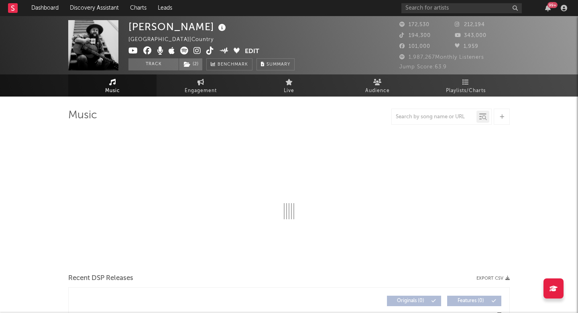
select select "6m"
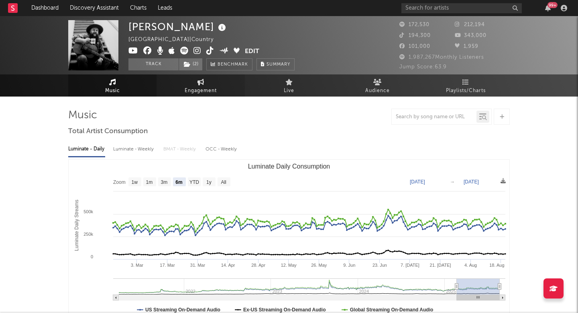
click at [186, 87] on span "Engagement" at bounding box center [201, 91] width 32 height 10
select select "1w"
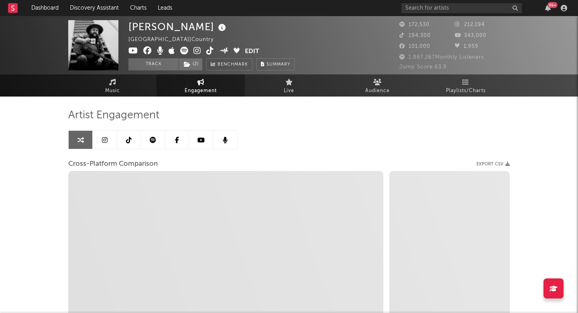
select select "1m"
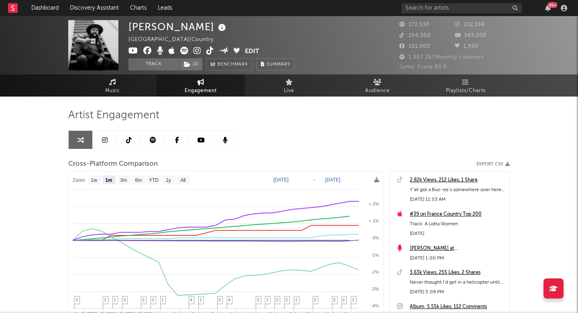
click at [108, 140] on link at bounding box center [105, 140] width 24 height 18
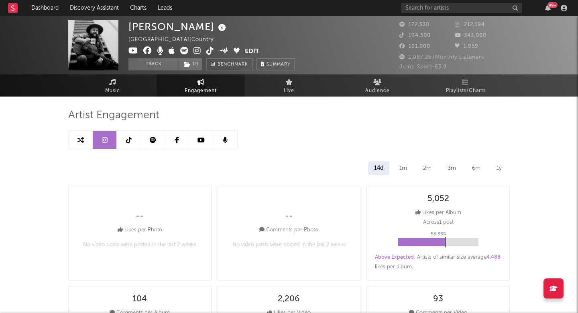
select select "6m"
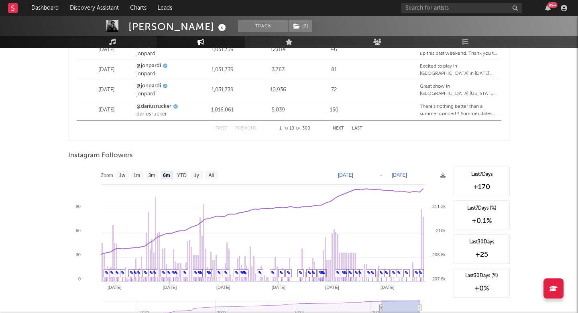
scroll to position [1213, 0]
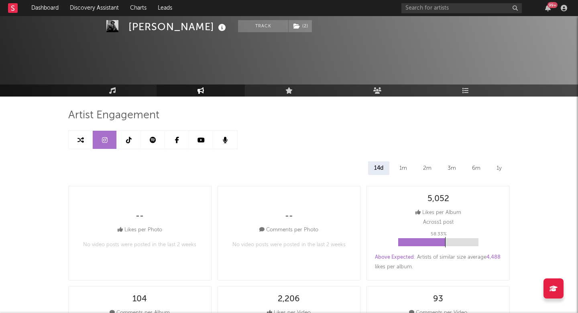
select select "6m"
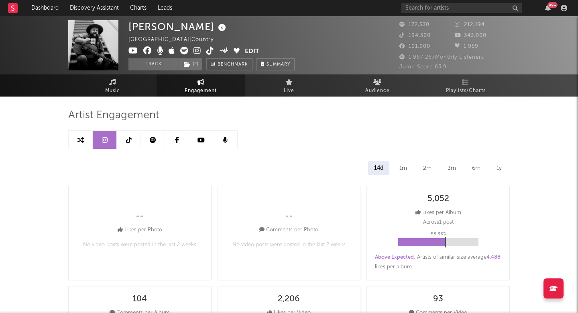
click at [130, 142] on icon at bounding box center [129, 140] width 6 height 6
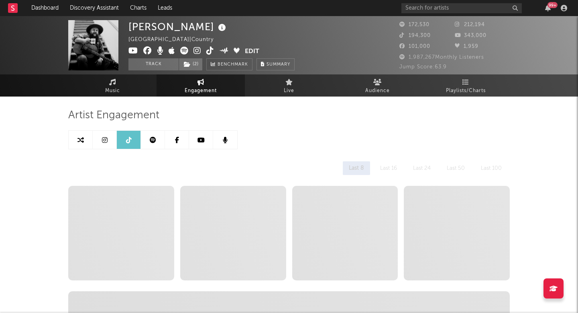
select select "6m"
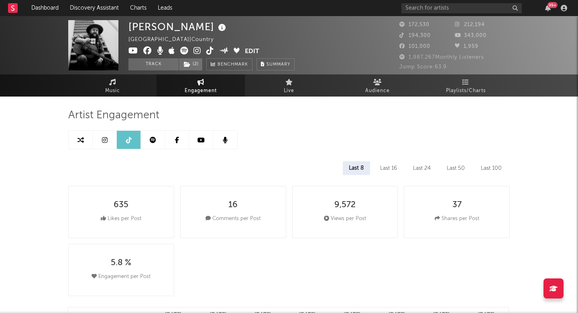
click at [109, 140] on link at bounding box center [105, 140] width 24 height 18
select select "6m"
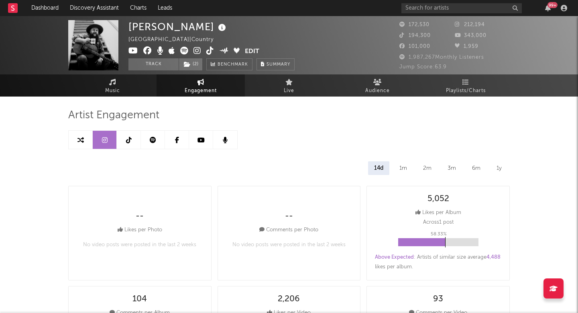
click at [409, 164] on div "1m" at bounding box center [404, 168] width 20 height 14
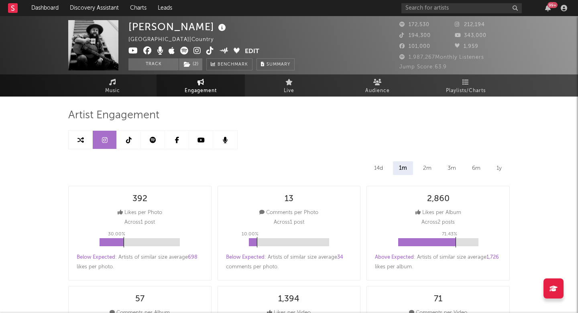
click at [129, 138] on icon at bounding box center [129, 140] width 6 height 6
select select "6m"
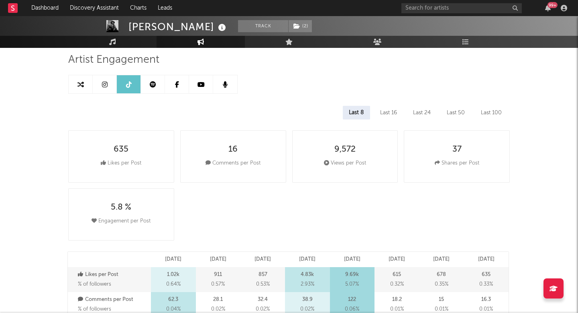
scroll to position [57, 0]
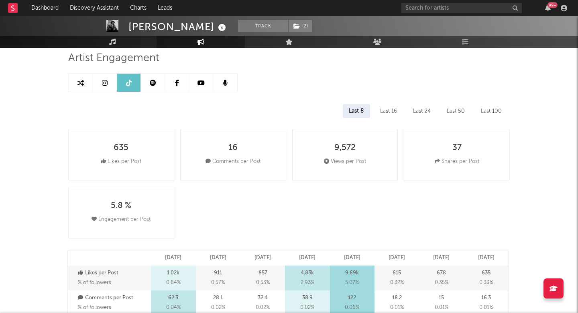
click at [496, 109] on div "Last 100" at bounding box center [491, 111] width 33 height 14
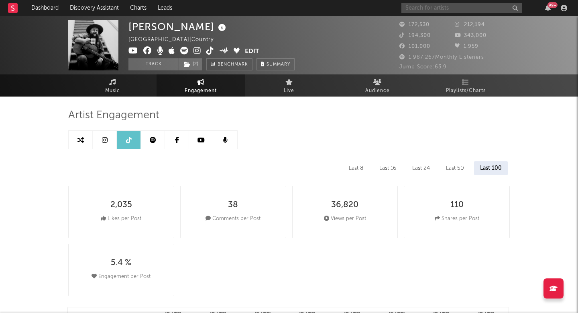
click at [436, 8] on input "text" at bounding box center [462, 8] width 121 height 10
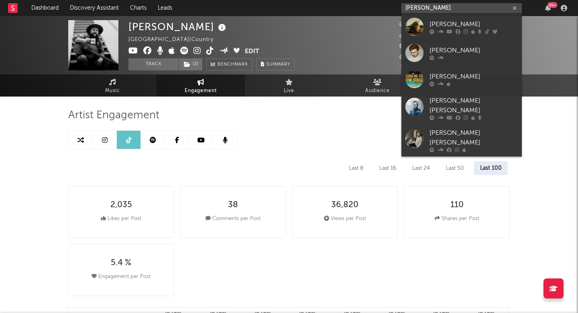
type input "jamey johnson"
click at [446, 17] on link "Jamey Johnson" at bounding box center [462, 27] width 121 height 26
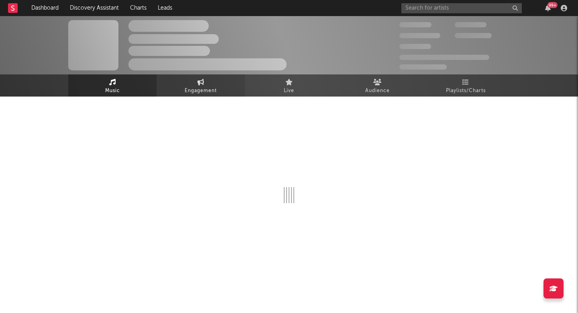
click at [222, 91] on link "Engagement" at bounding box center [201, 85] width 88 height 22
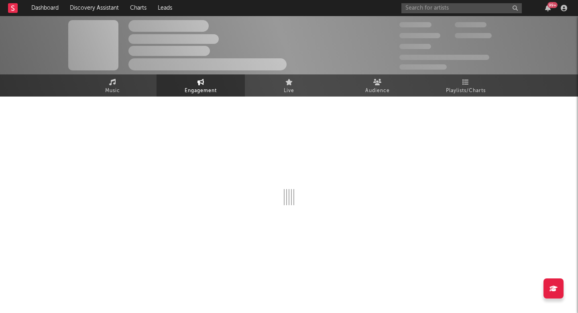
select select "1w"
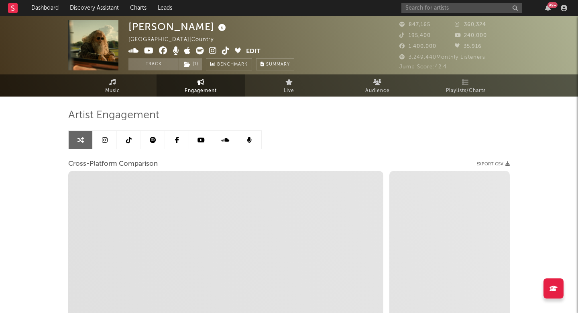
click at [112, 139] on link at bounding box center [105, 140] width 24 height 18
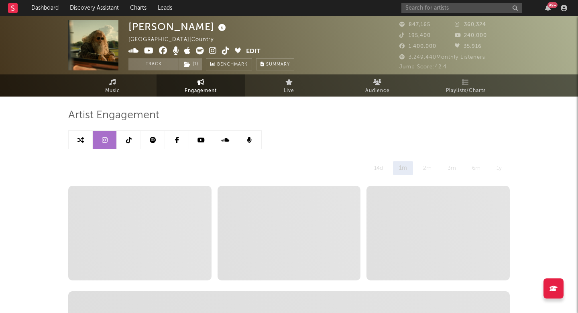
click at [127, 143] on icon at bounding box center [129, 140] width 6 height 6
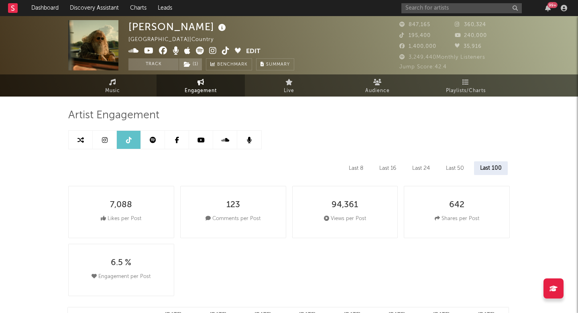
select select "6m"
